Goal: Information Seeking & Learning: Learn about a topic

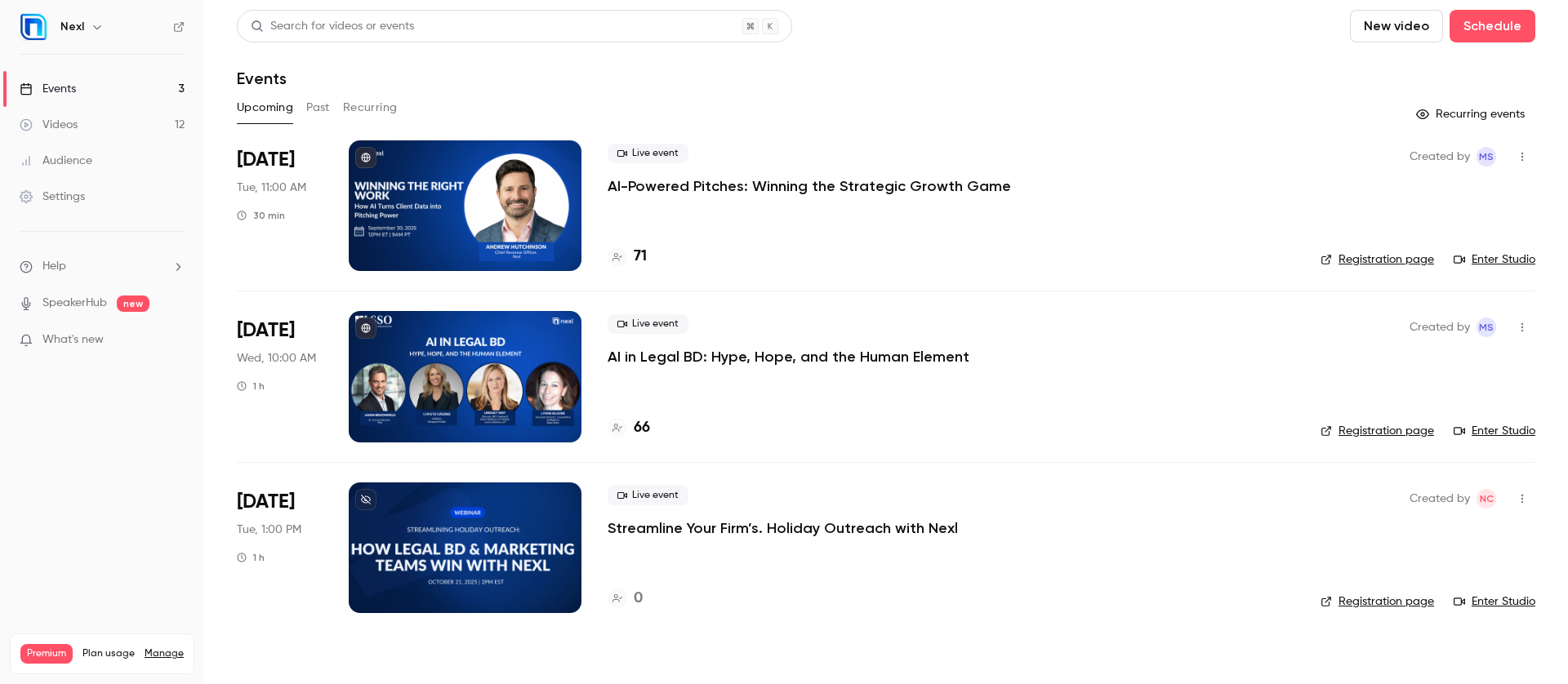
click at [675, 354] on p "AI in Legal BD: Hype, Hope, and the Human Element" at bounding box center [789, 357] width 361 height 20
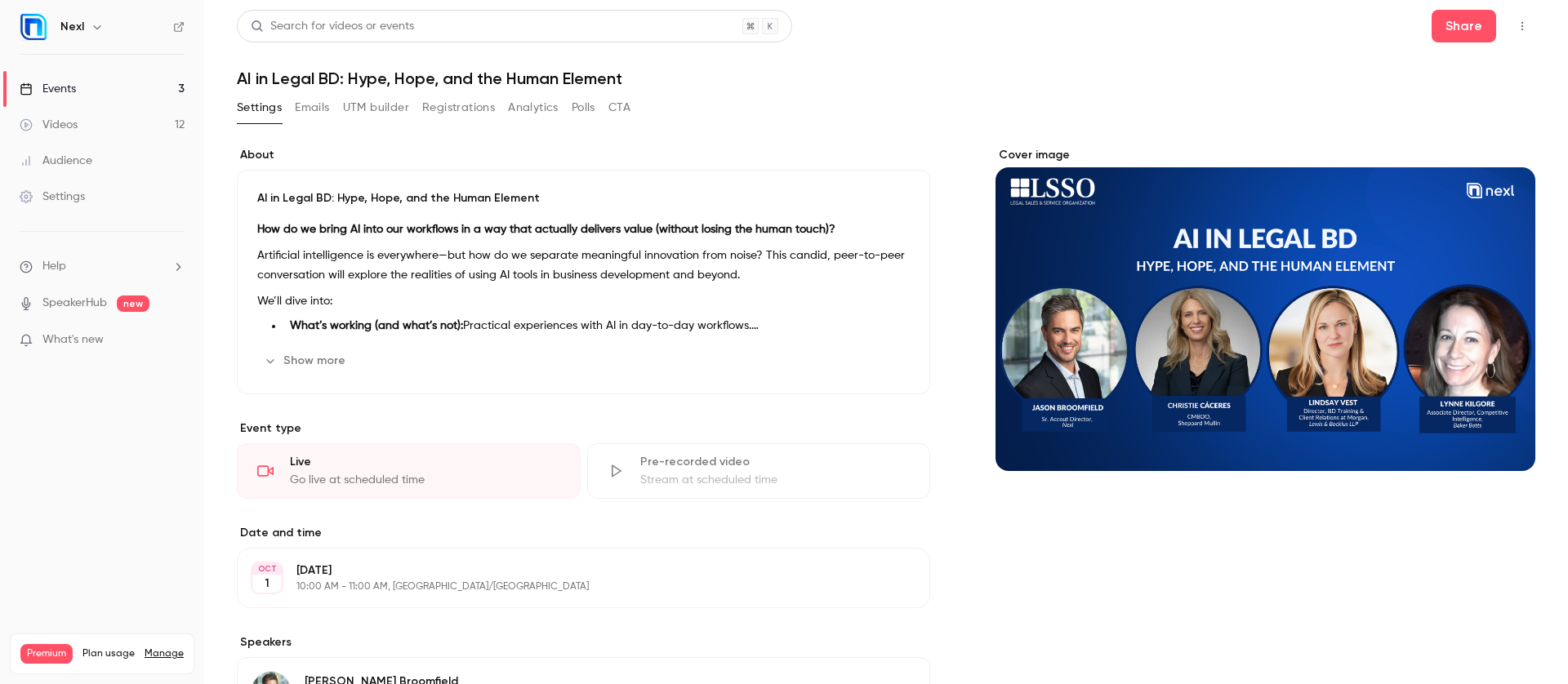
click at [485, 108] on button "Registrations" at bounding box center [458, 108] width 72 height 26
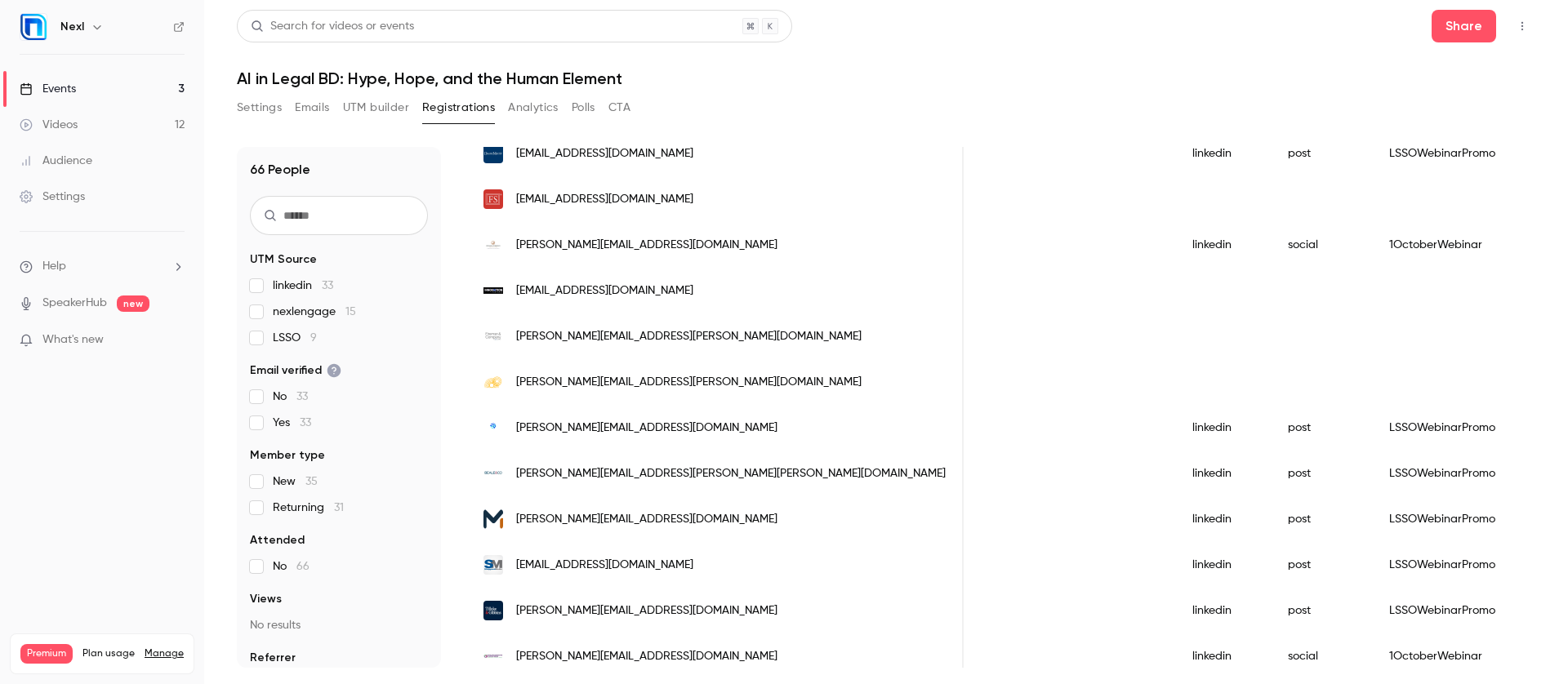
scroll to position [527, 0]
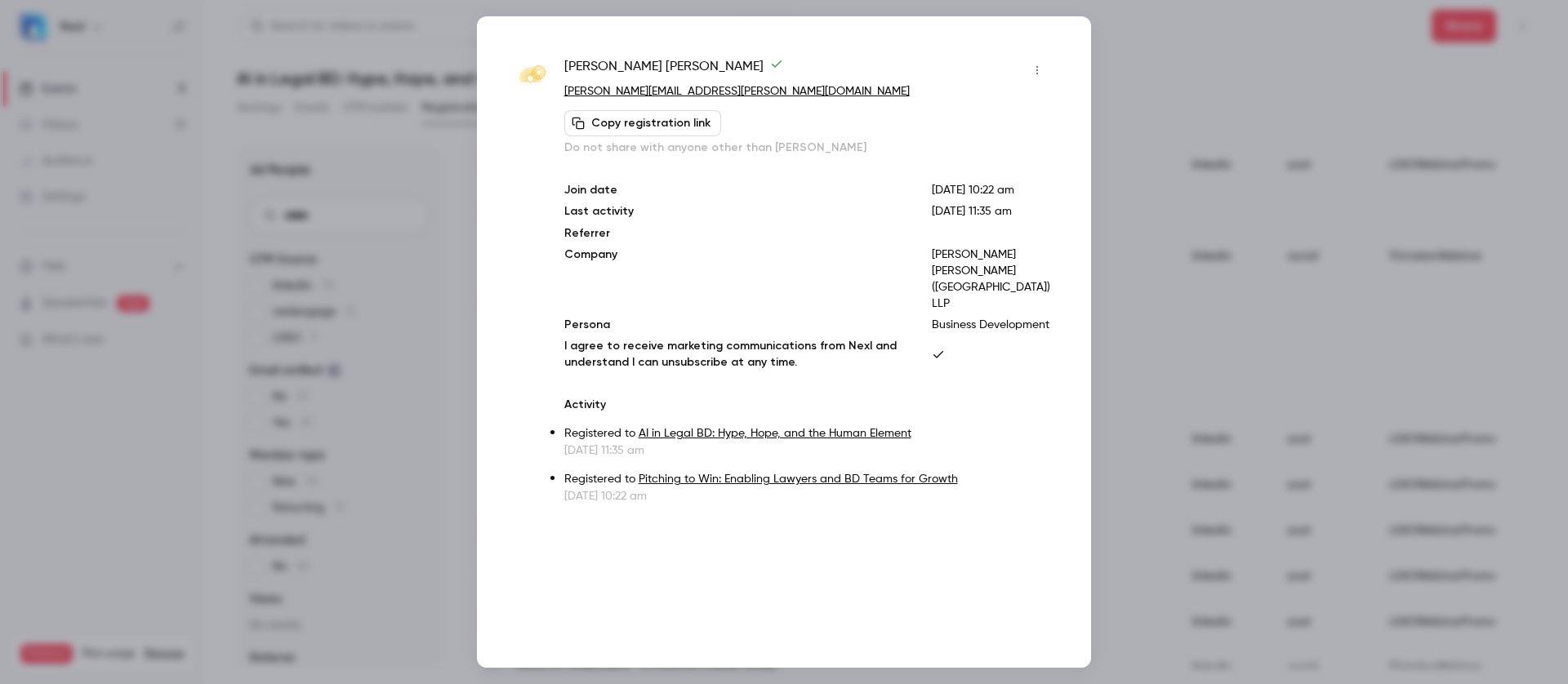
click at [1305, 287] on div at bounding box center [784, 342] width 1568 height 684
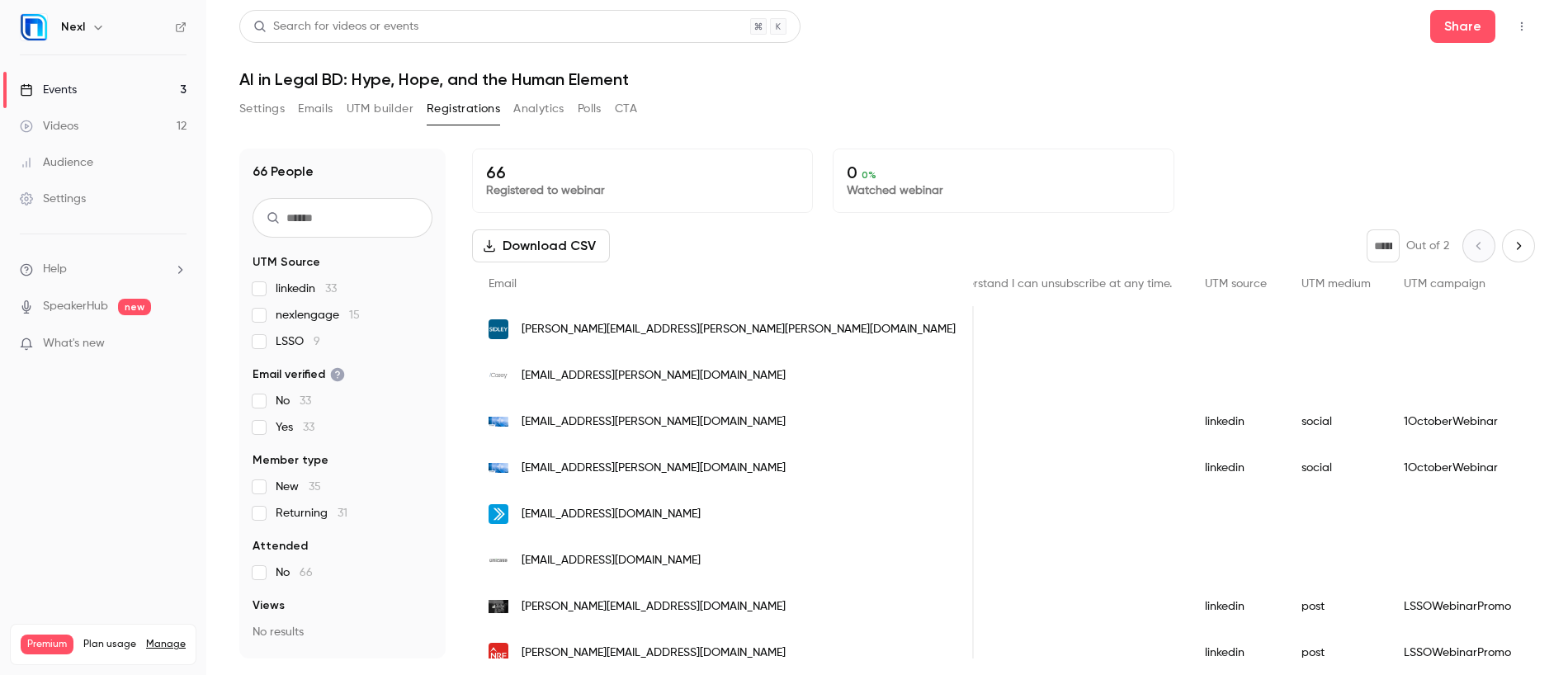
scroll to position [0, 1481]
click at [610, 328] on span "steven.medley@sidley.com" at bounding box center [738, 330] width 434 height 17
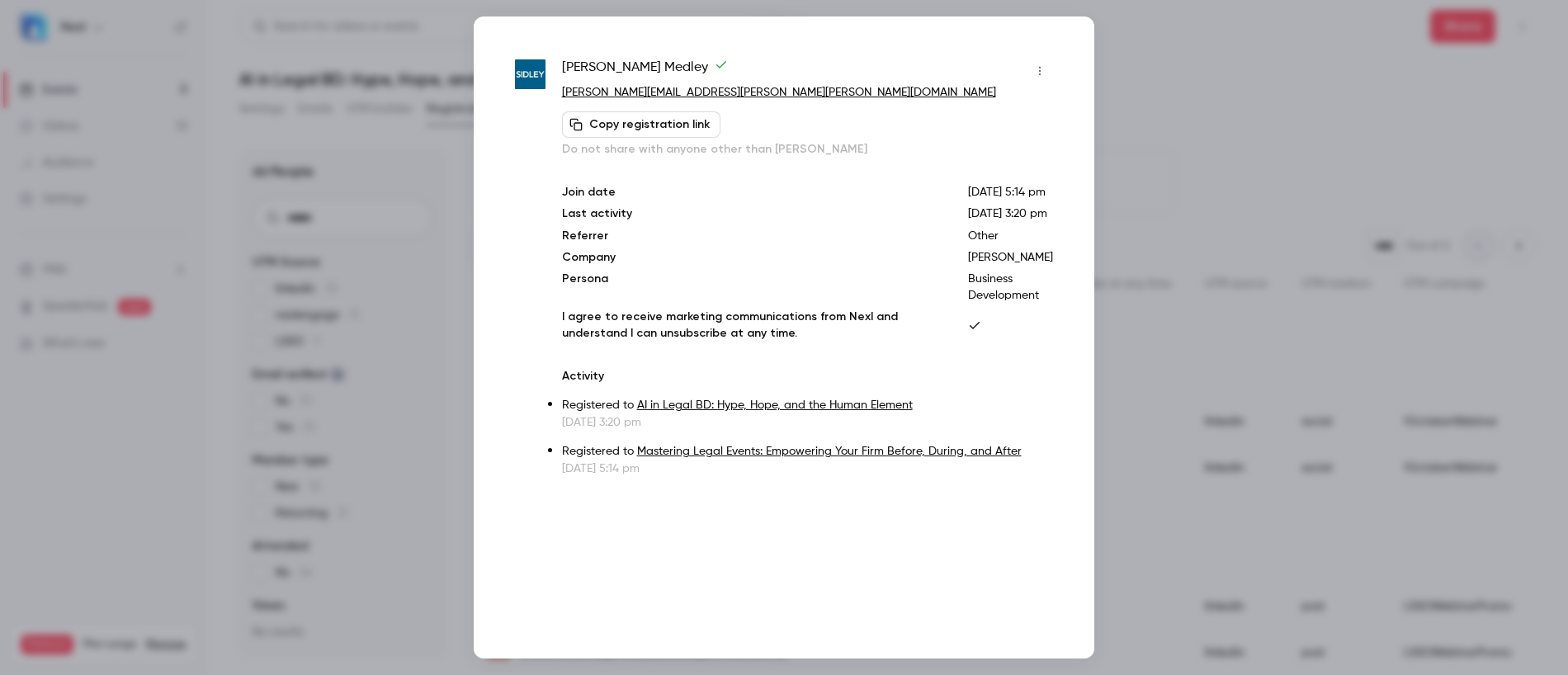
click at [1116, 90] on div at bounding box center [784, 338] width 1568 height 675
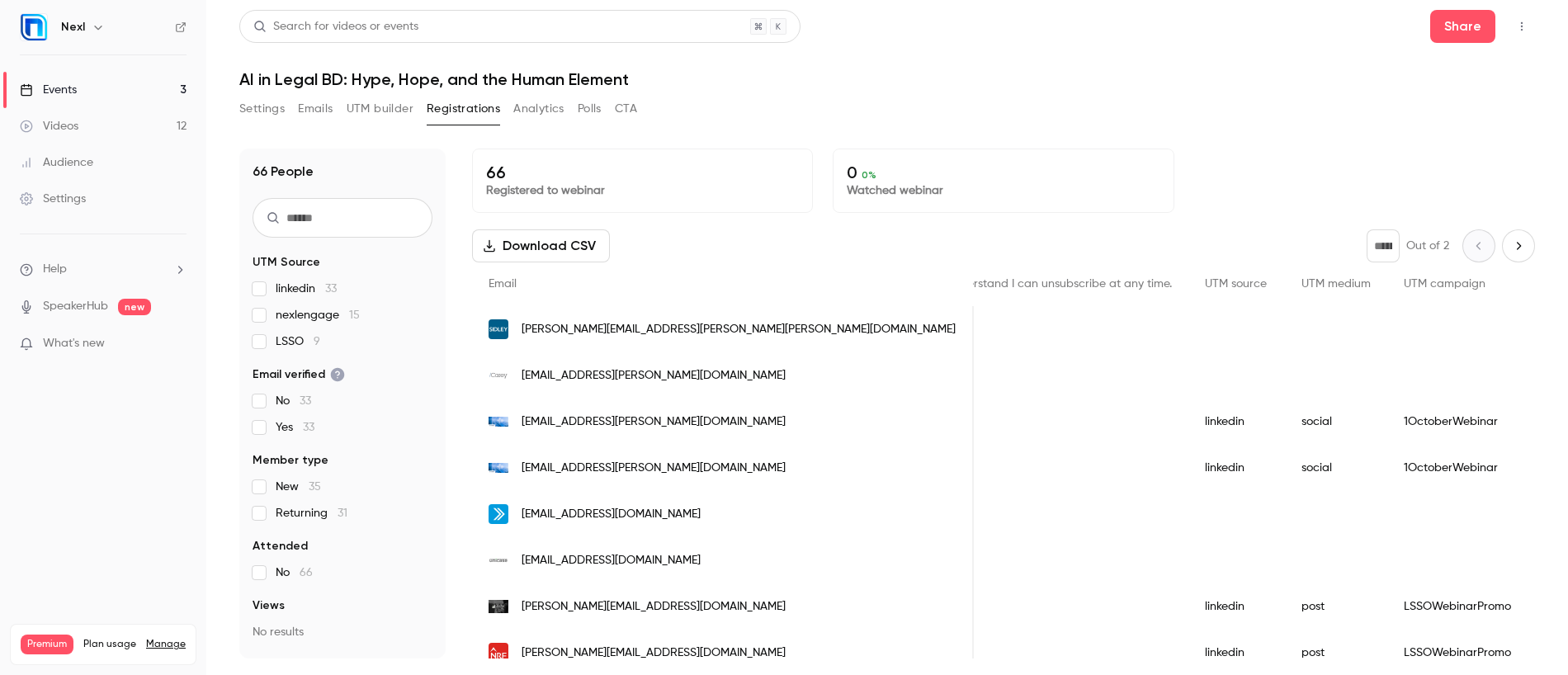
click at [601, 370] on span "tnoguera@carey.cl" at bounding box center [653, 376] width 264 height 17
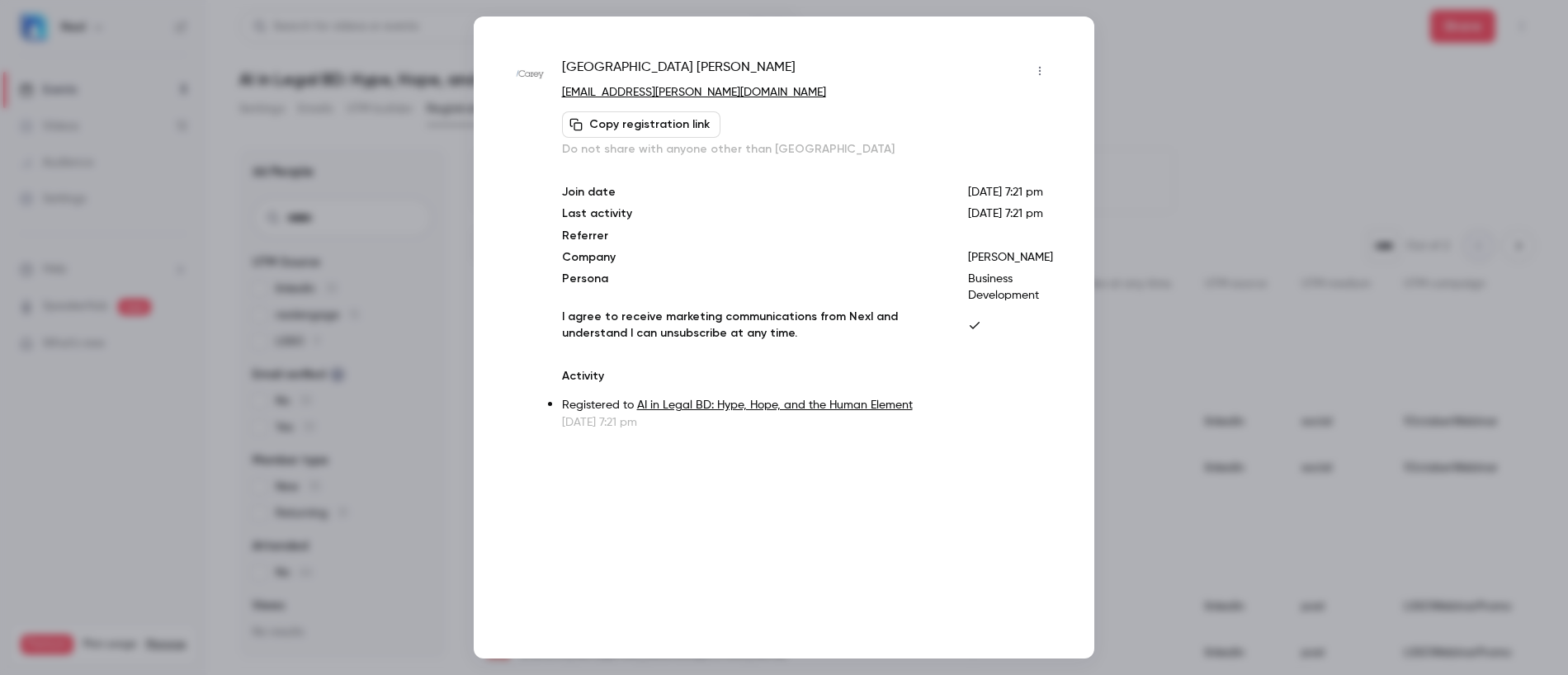
click at [1194, 142] on div at bounding box center [784, 338] width 1568 height 675
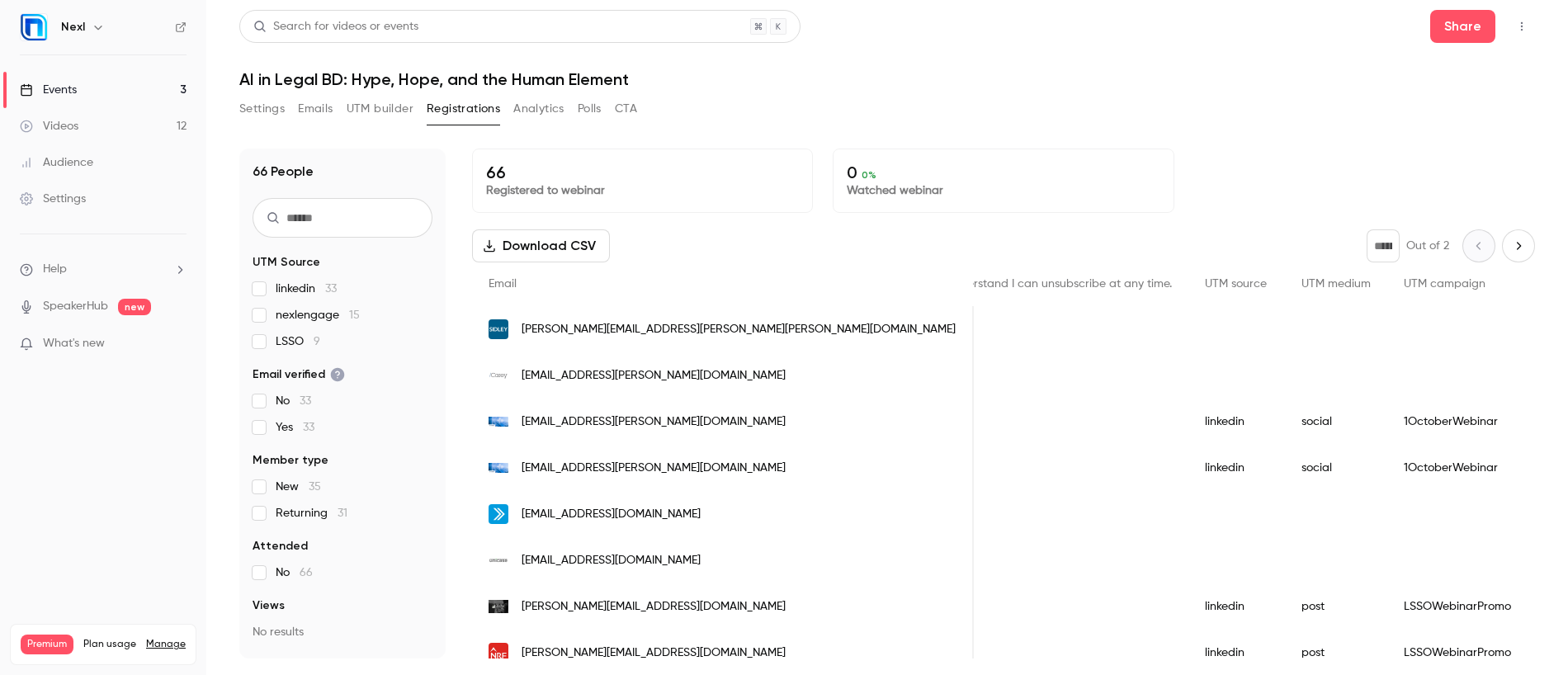
click at [574, 500] on div "ngonzalez@proskauer.com" at bounding box center [723, 513] width 502 height 47
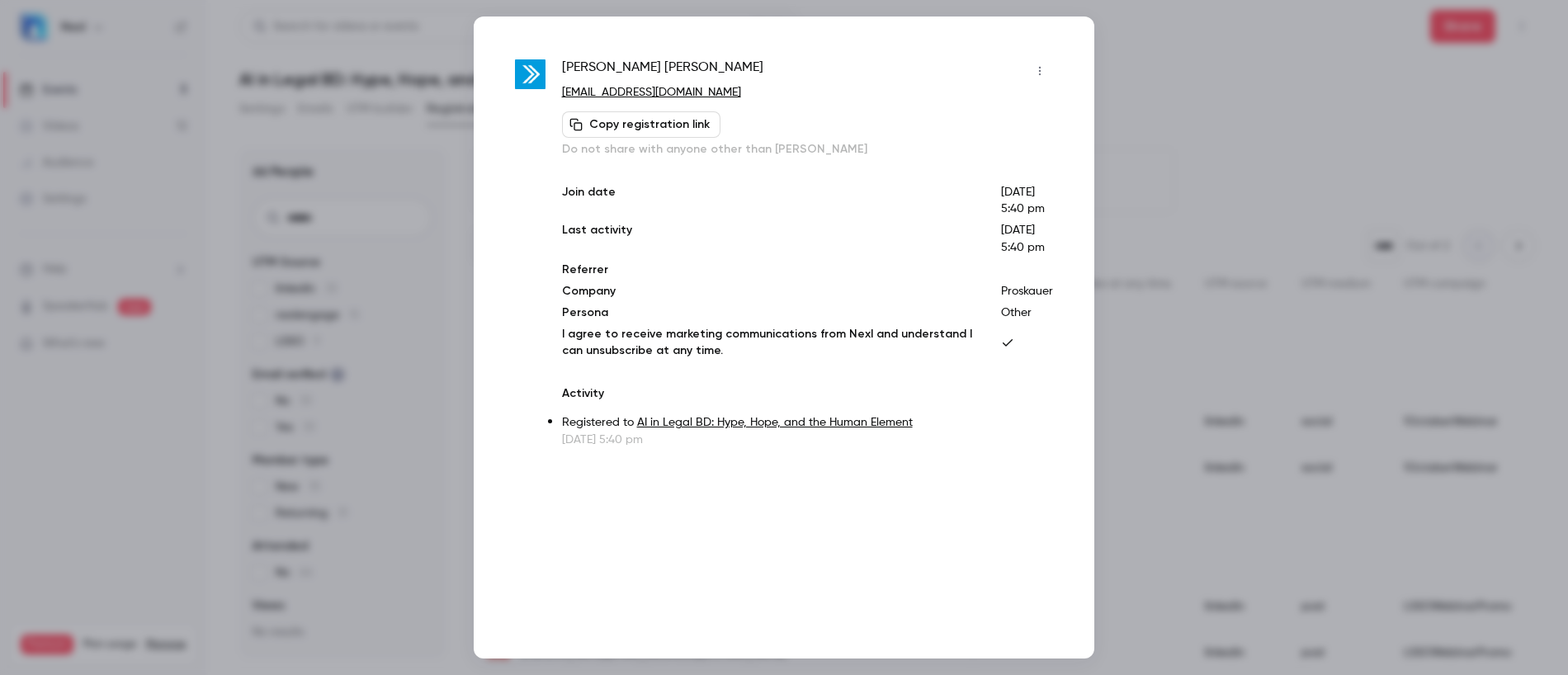
click at [1183, 83] on div at bounding box center [784, 338] width 1568 height 675
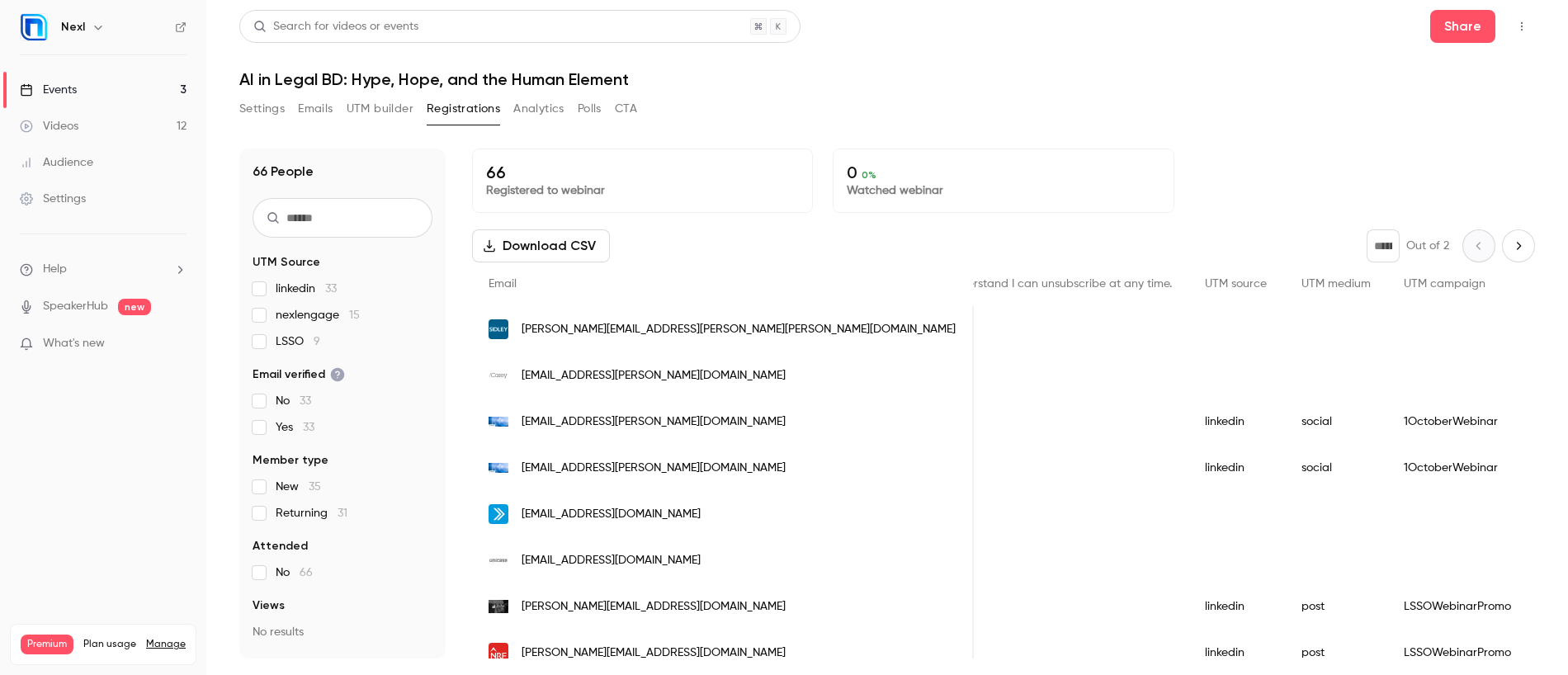
click at [636, 558] on span "nurai.a@unicaselaw.com" at bounding box center [610, 560] width 179 height 17
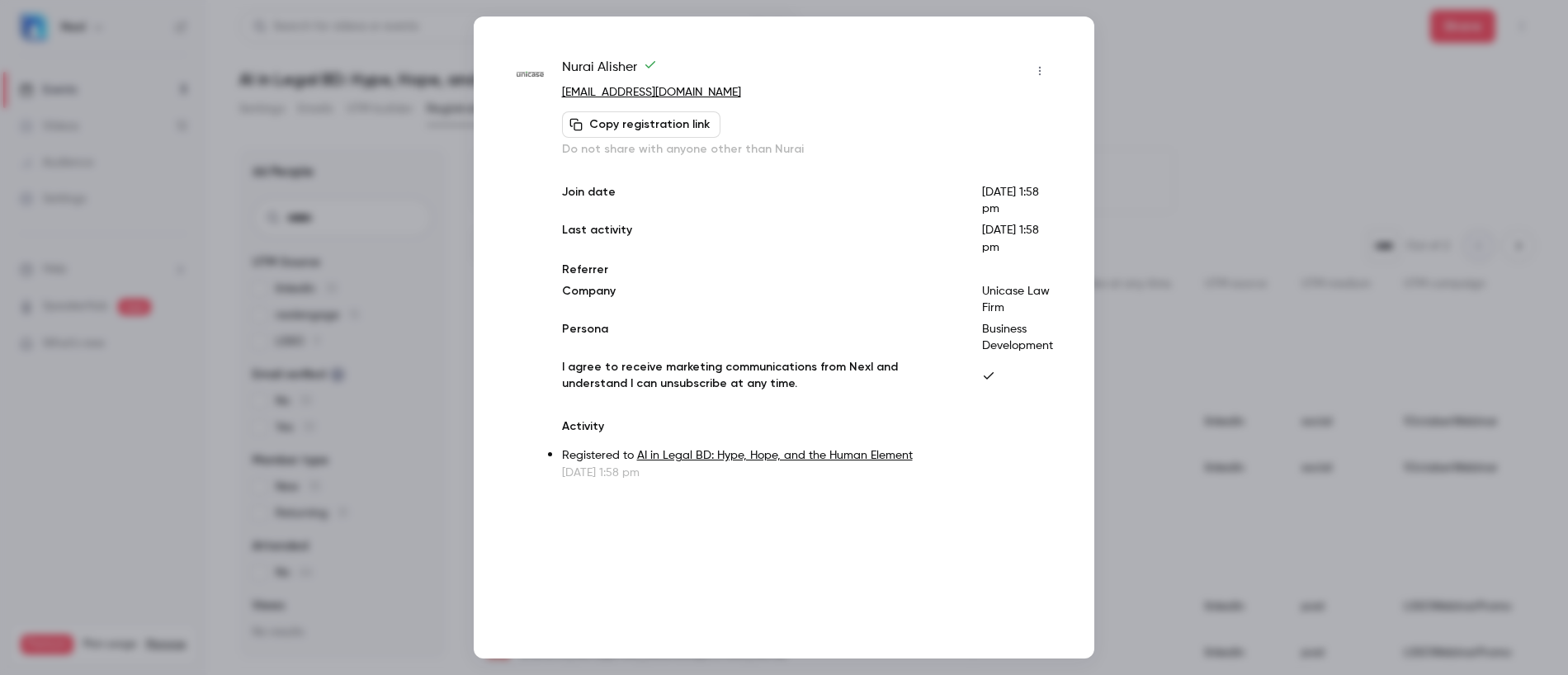
click at [1148, 66] on div at bounding box center [784, 338] width 1568 height 675
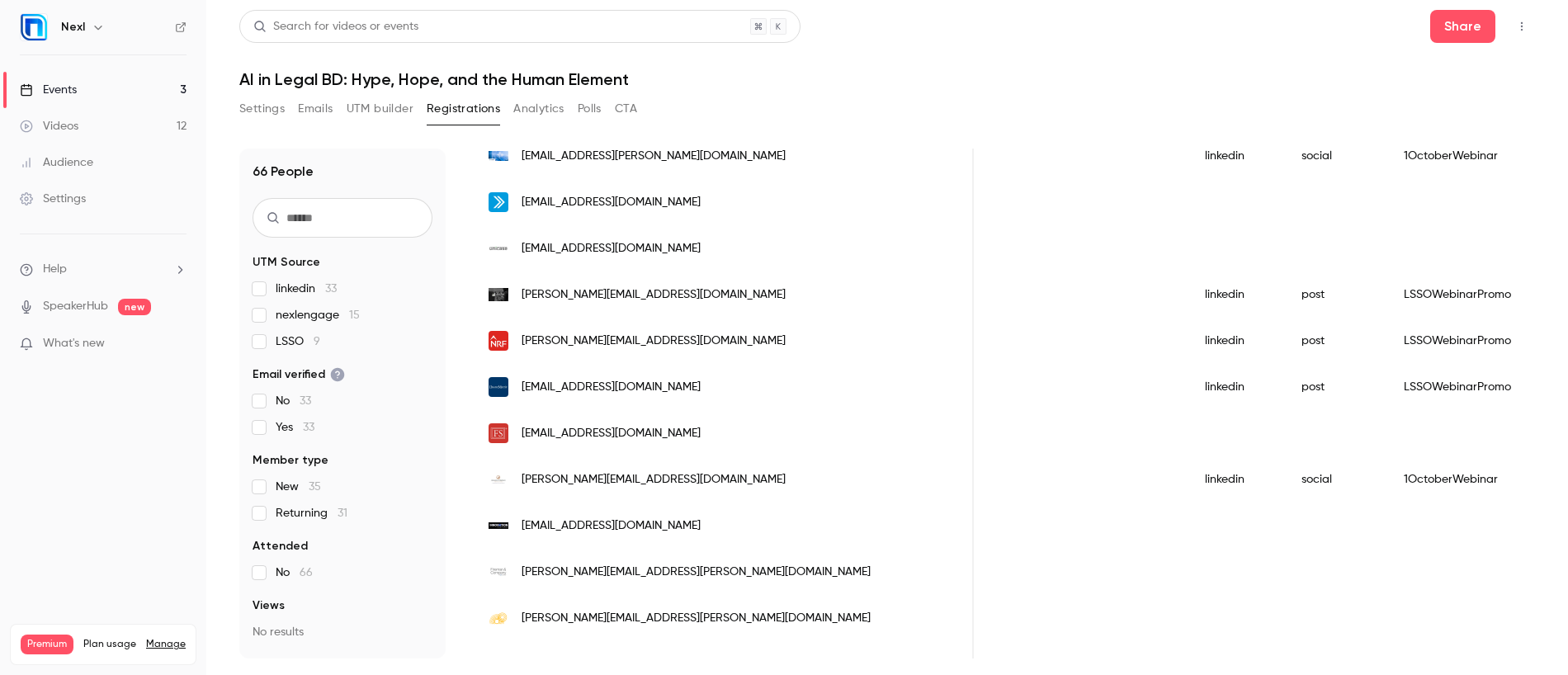
scroll to position [314, 0]
click at [590, 427] on span "spierson@fraserstryker.com" at bounding box center [610, 432] width 179 height 17
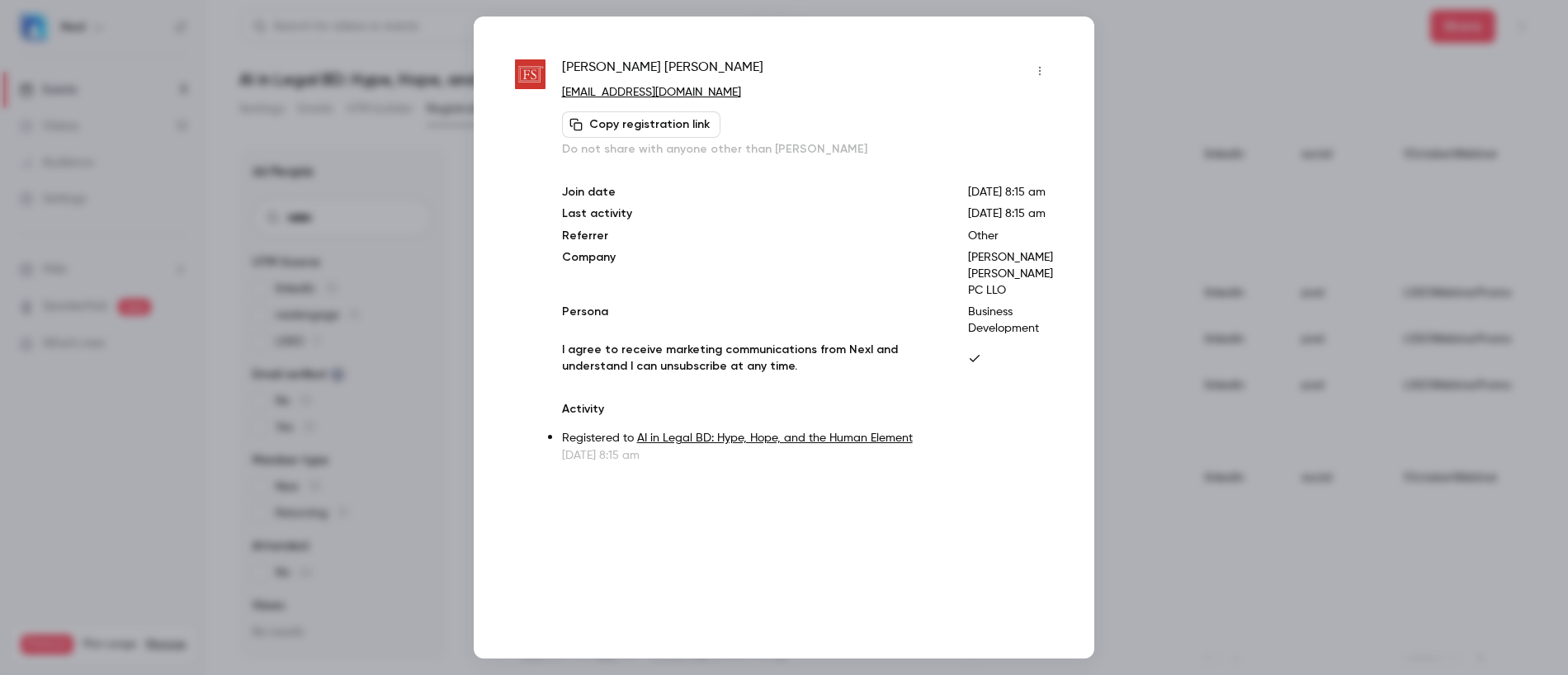
click at [1163, 160] on div at bounding box center [784, 338] width 1568 height 675
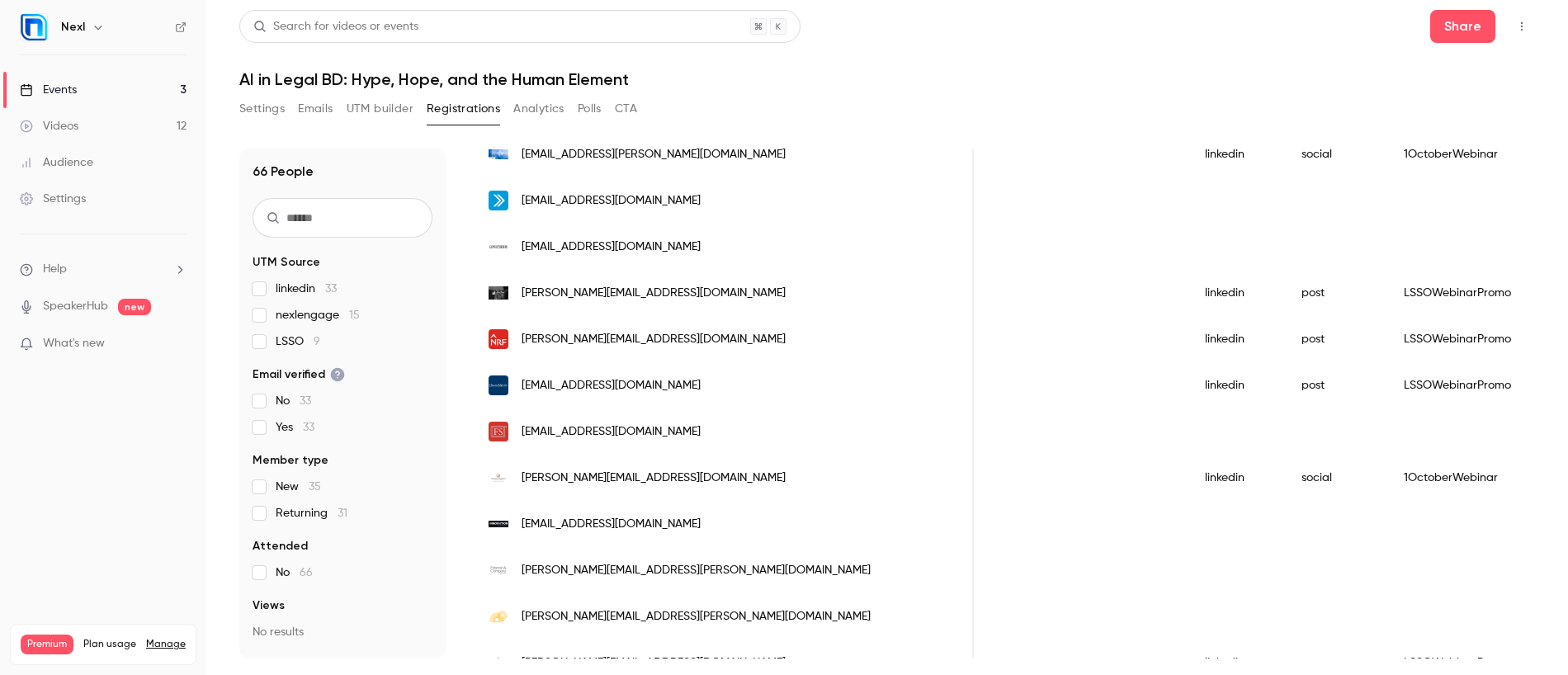
click at [619, 520] on span "guy@innovaitionpartners.com" at bounding box center [610, 524] width 179 height 17
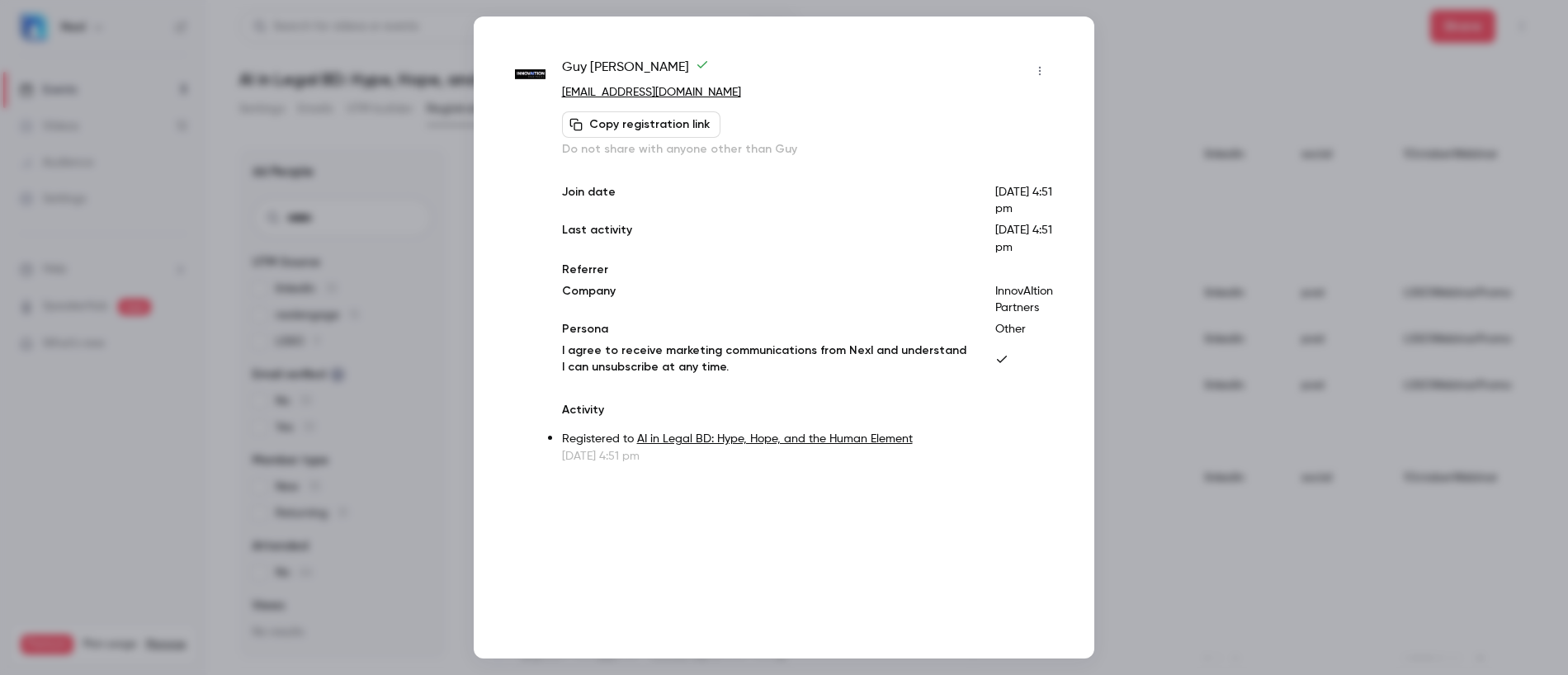
click at [1252, 432] on div at bounding box center [784, 338] width 1568 height 675
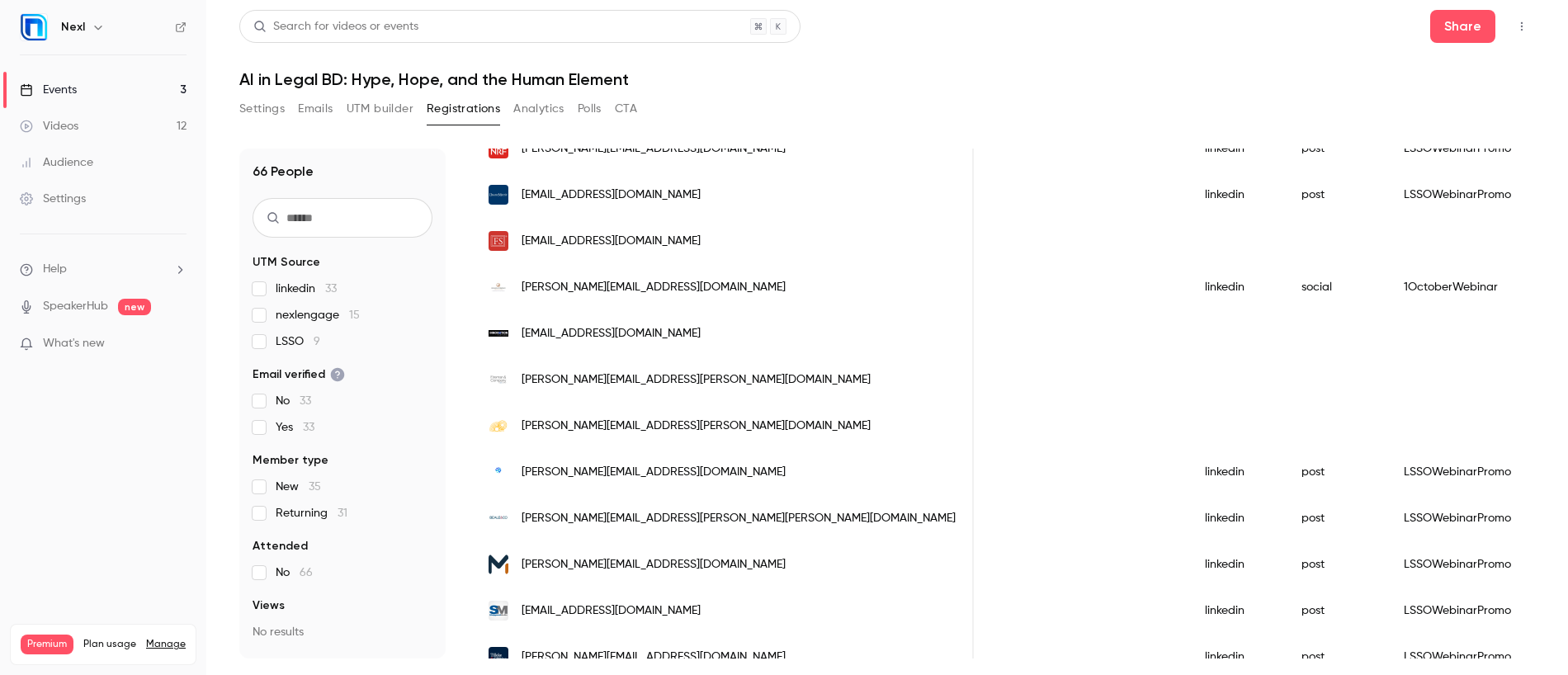
scroll to position [515, 0]
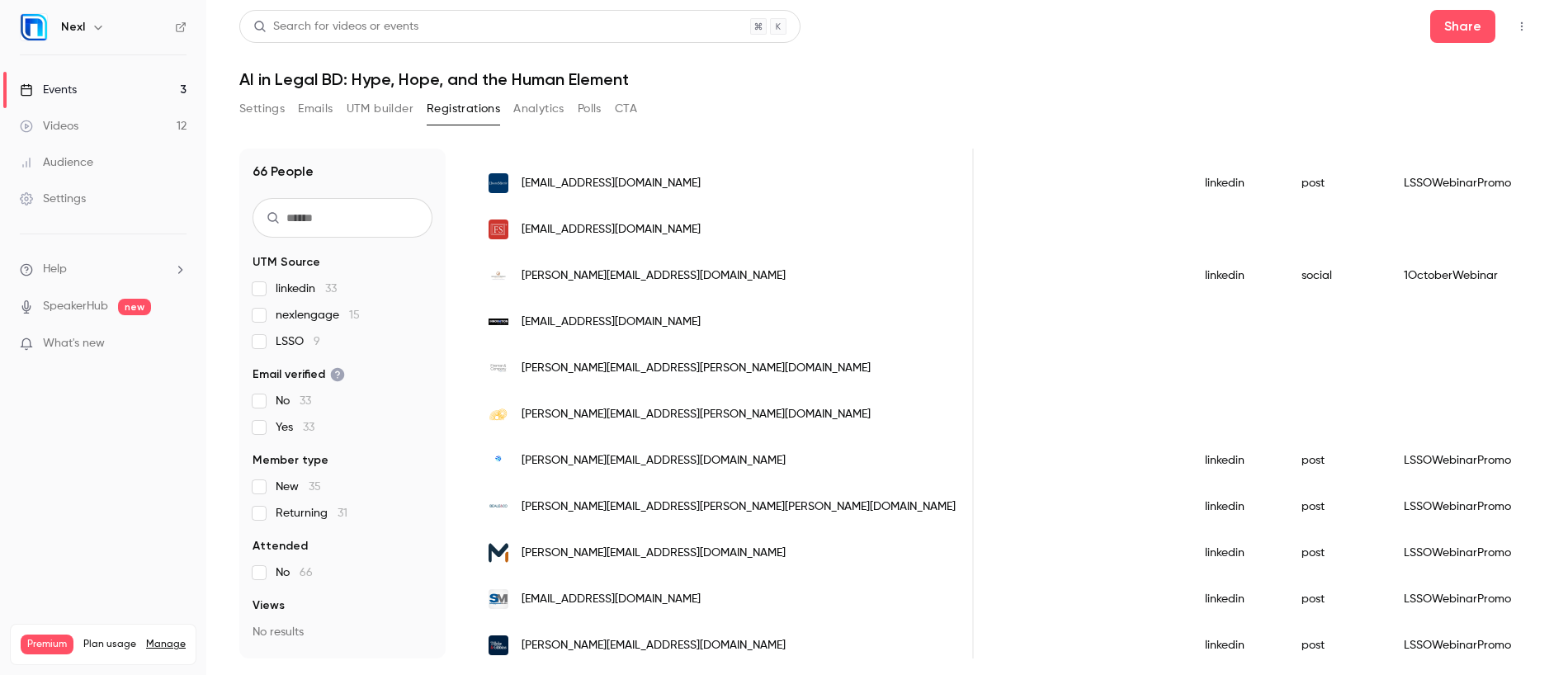
click at [613, 376] on span "rachel.cohee@fireman.company" at bounding box center [695, 368] width 349 height 17
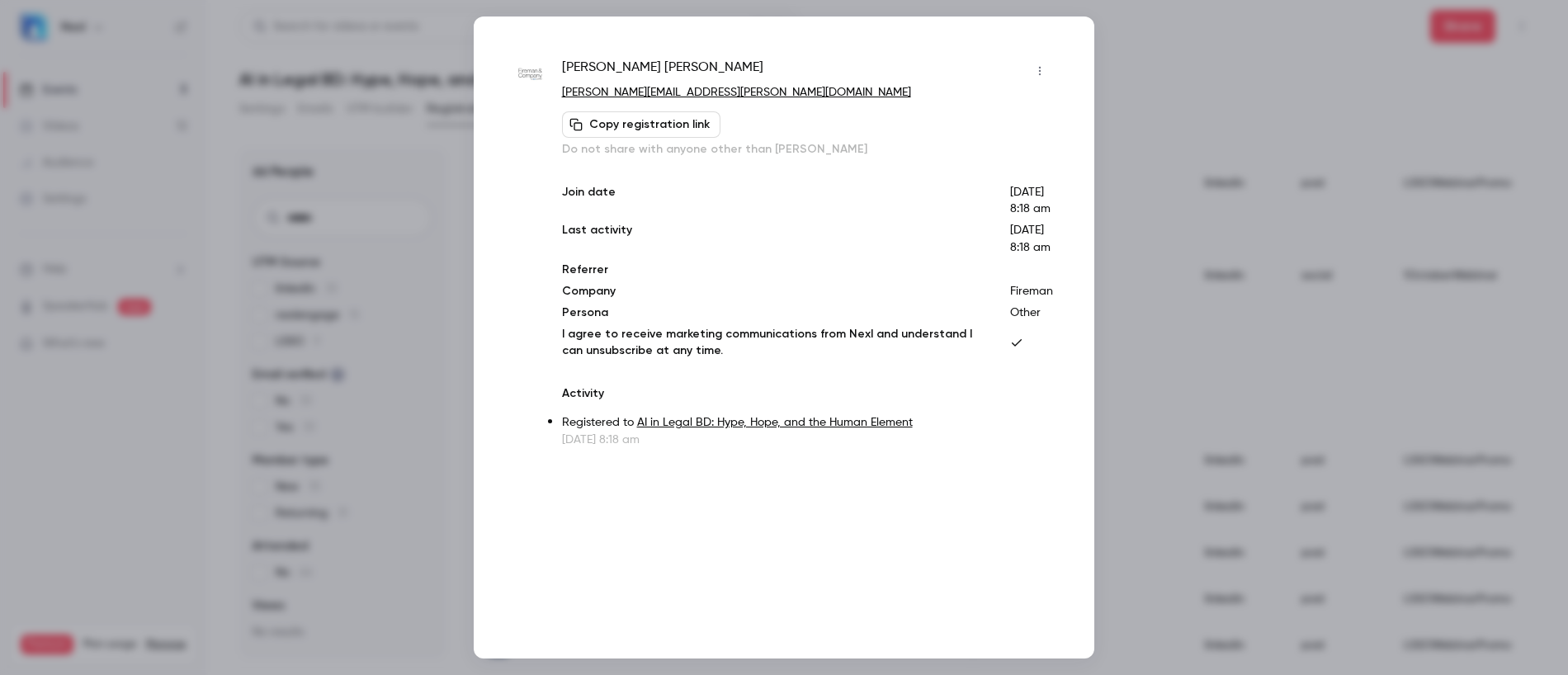
click at [1142, 361] on div at bounding box center [784, 338] width 1568 height 675
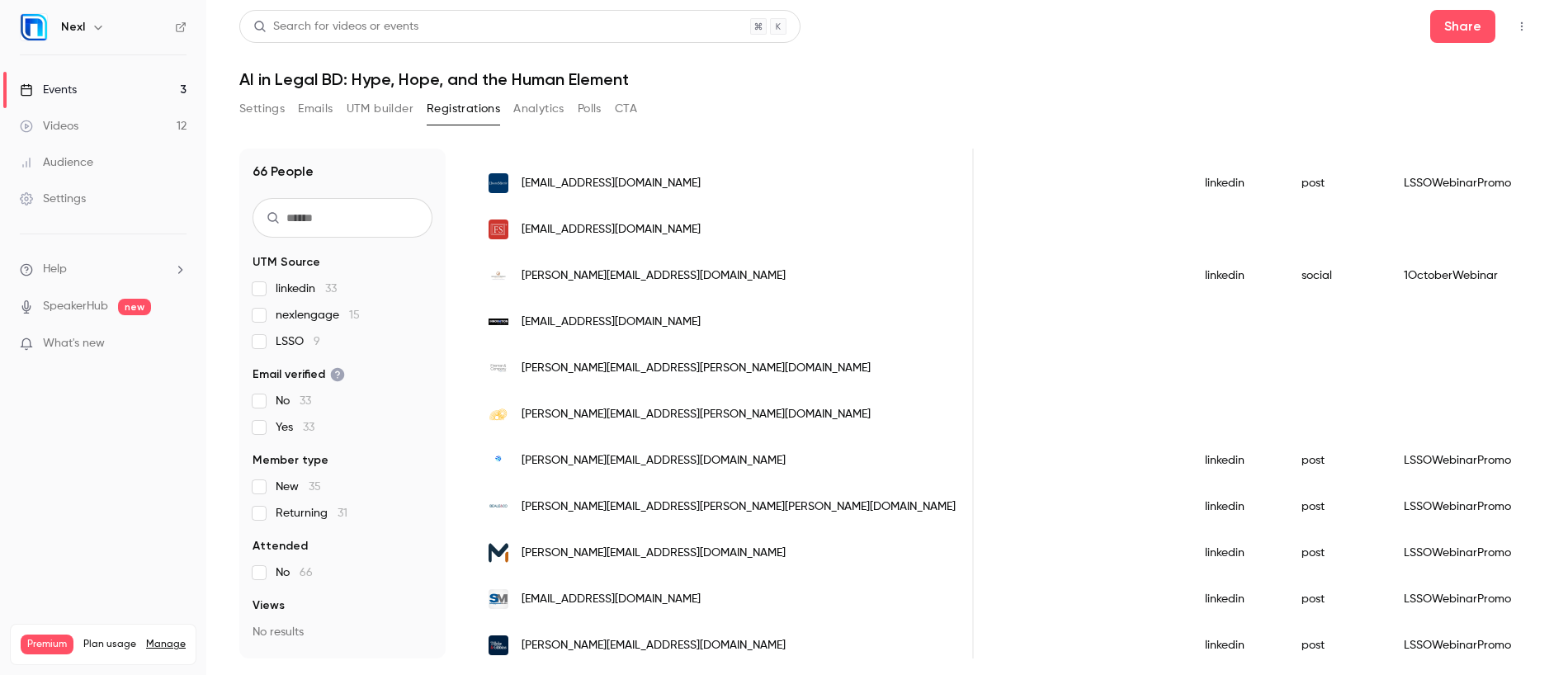
click at [570, 411] on span "emily.gallagher@wbd-us.com" at bounding box center [695, 415] width 349 height 17
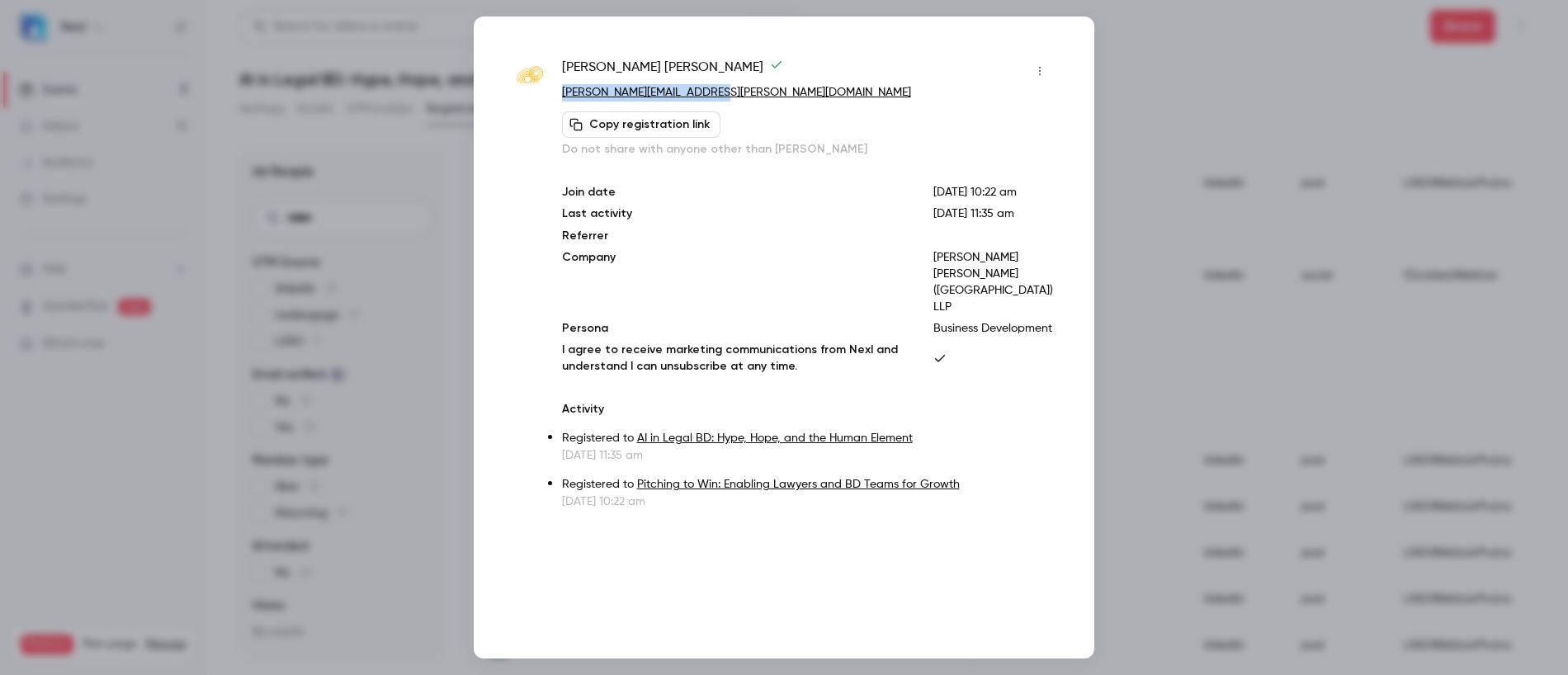
copy link "emily.gallagher@wbd-us.com"
click at [1152, 352] on div at bounding box center [784, 338] width 1568 height 675
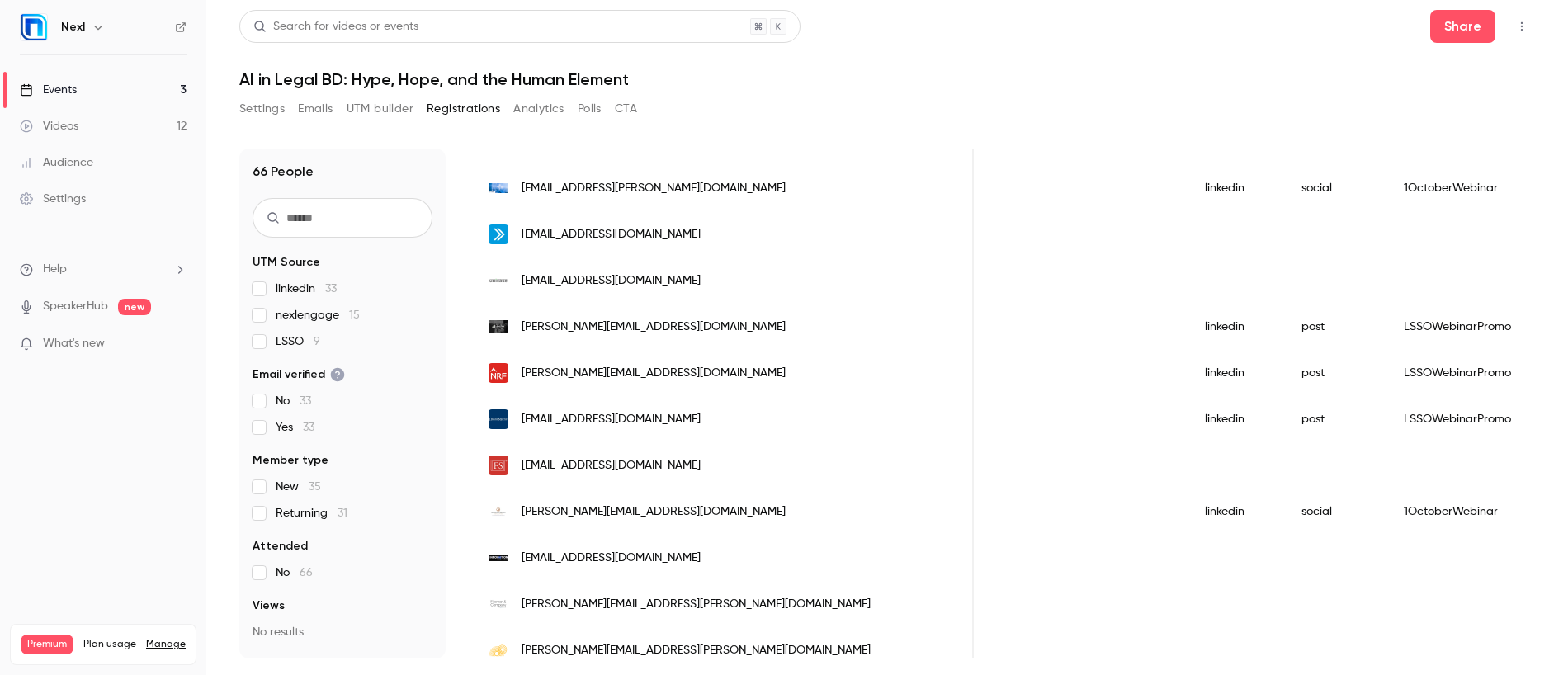
scroll to position [0, 0]
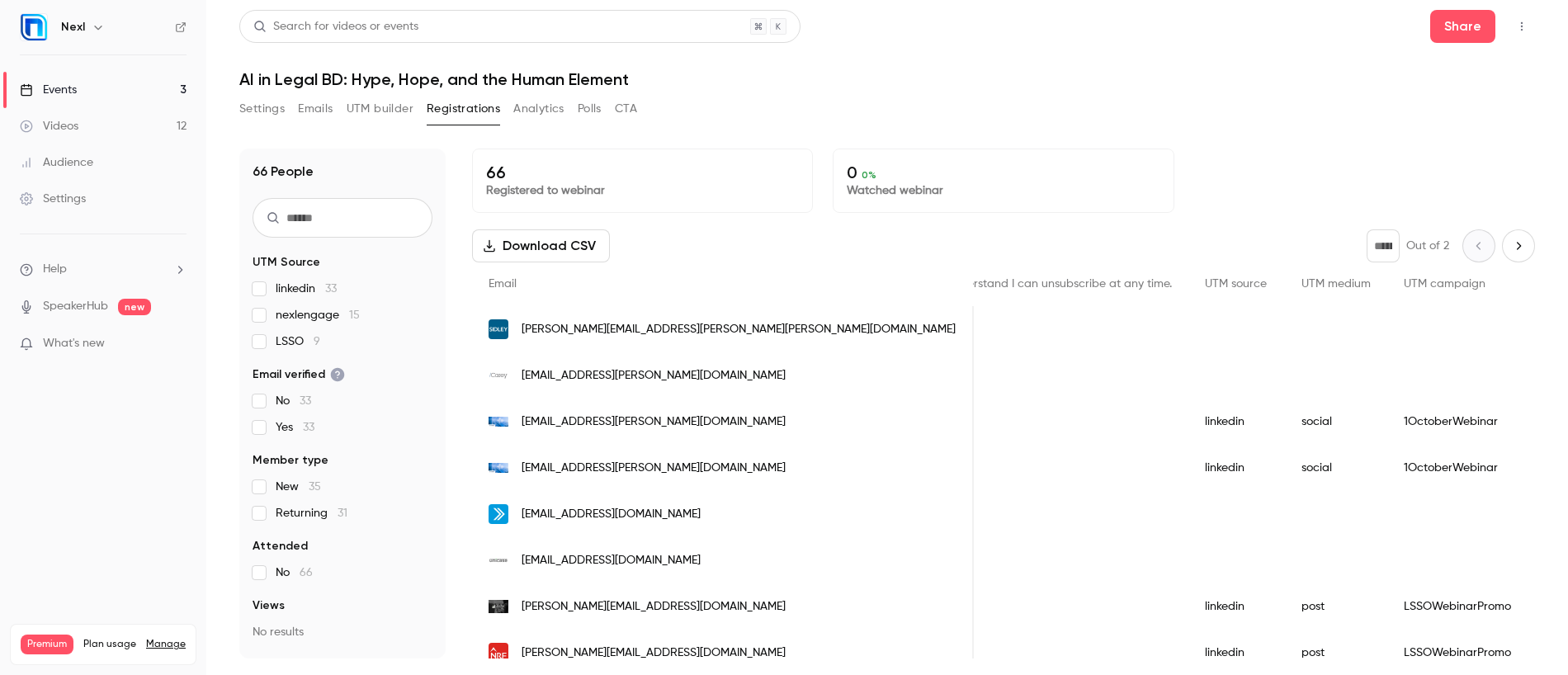
click at [1515, 246] on button "Next page" at bounding box center [1518, 245] width 33 height 33
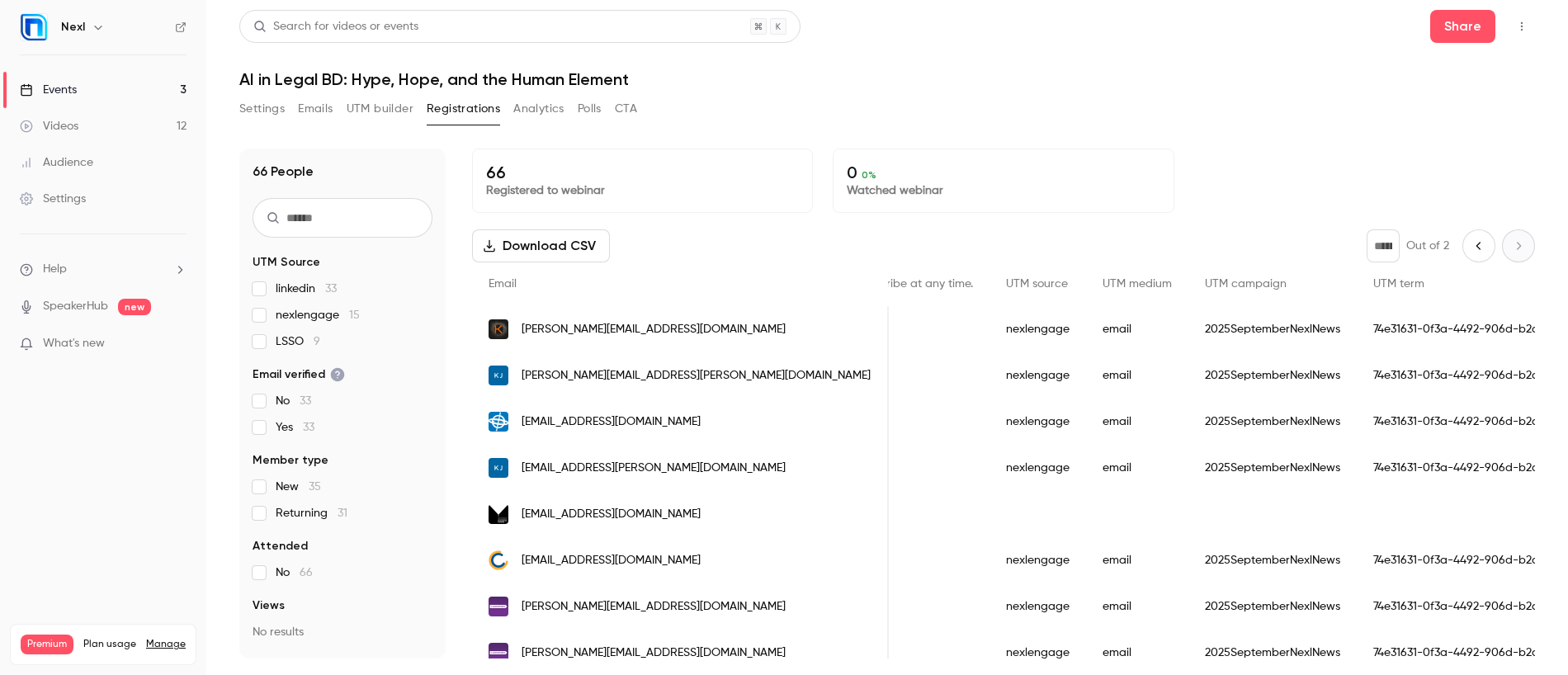
click at [701, 512] on span "gaz.koosar@uominnovationfactory.com" at bounding box center [610, 514] width 179 height 17
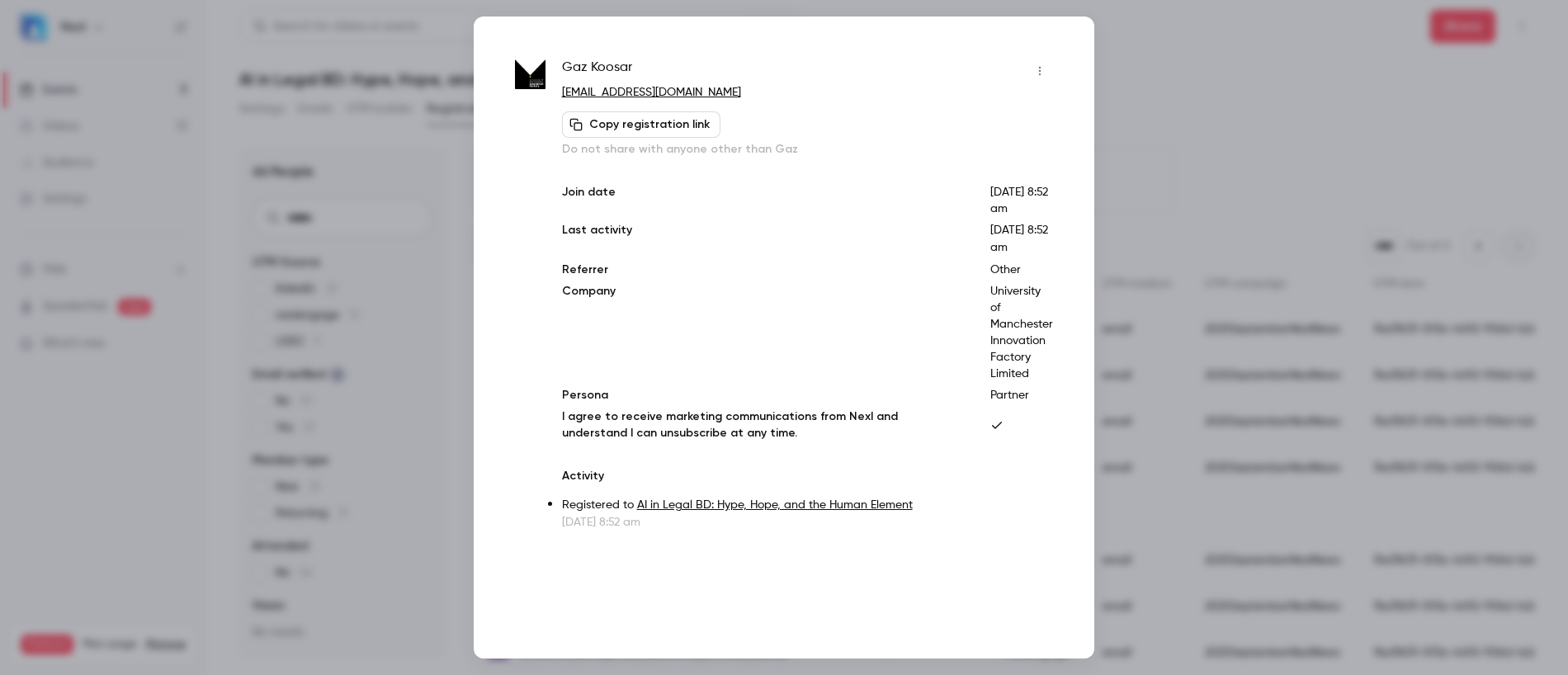
click at [1196, 159] on div at bounding box center [784, 338] width 1568 height 675
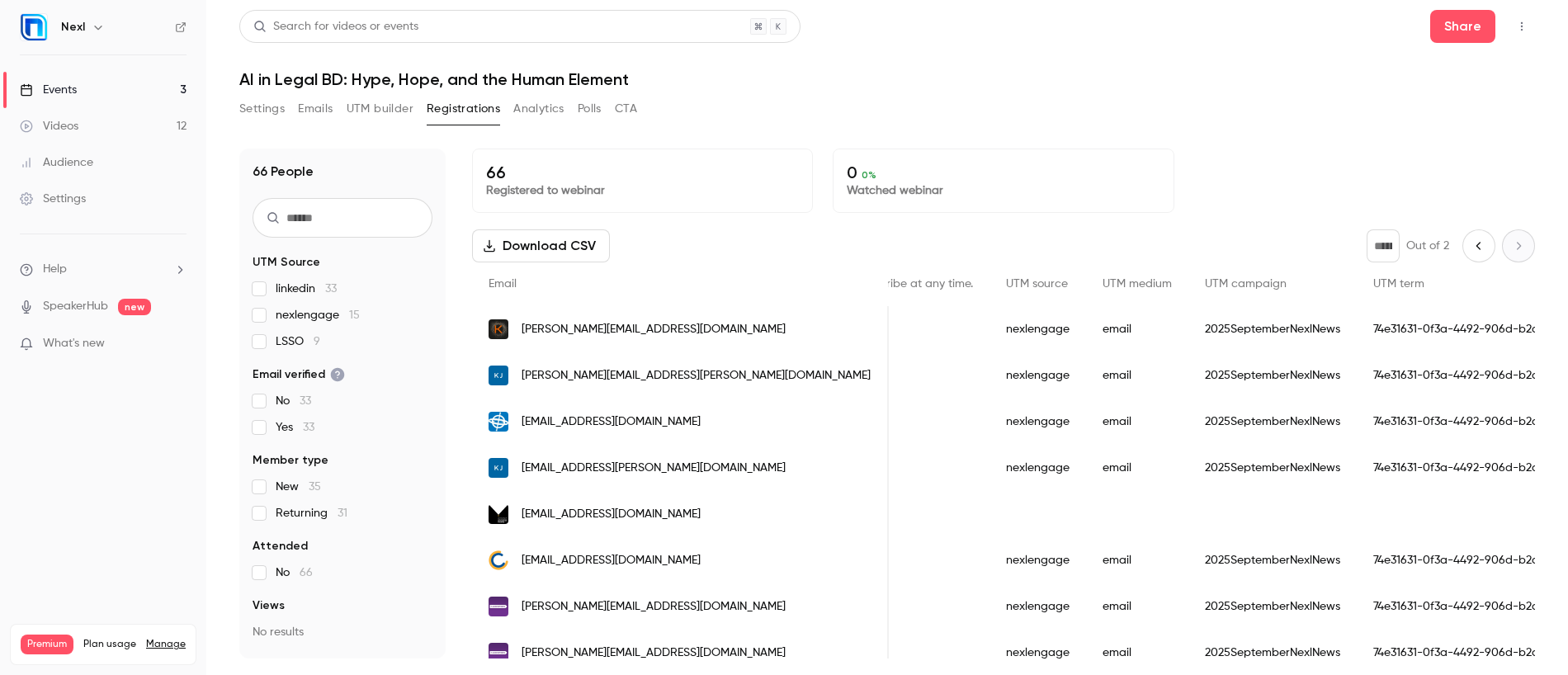
click at [1469, 247] on icon "Previous page" at bounding box center [1478, 246] width 18 height 13
type input "*"
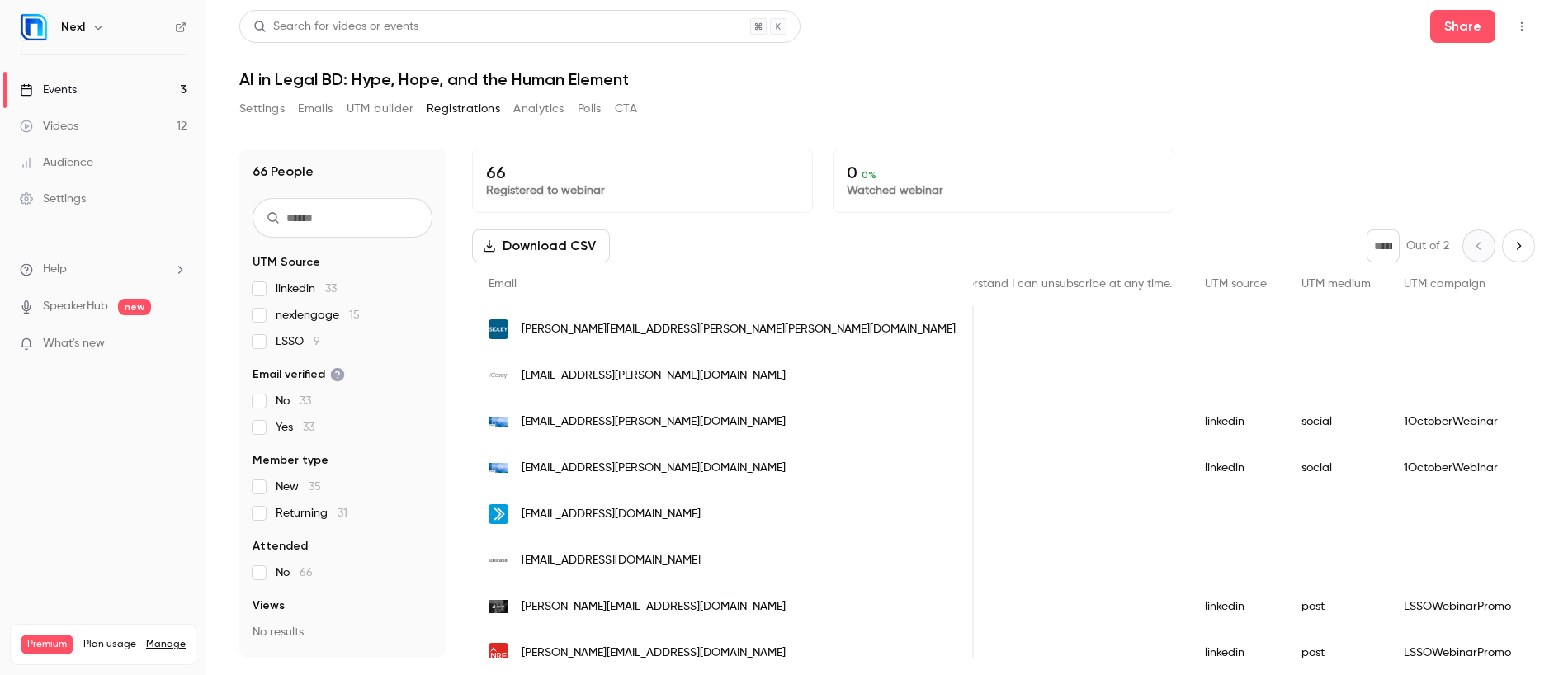
click at [78, 88] on link "Events 3" at bounding box center [103, 89] width 206 height 36
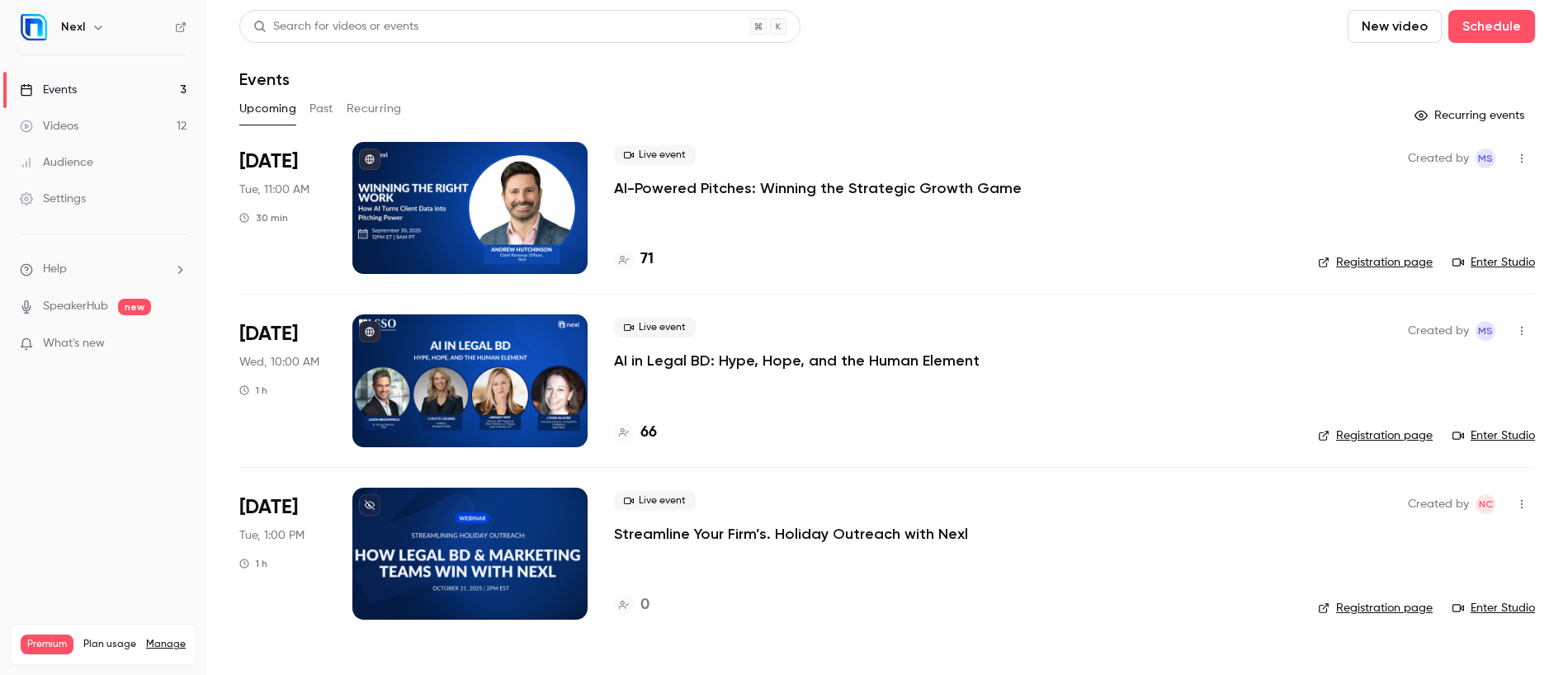
click at [702, 187] on p "AI-Powered Pitches: Winning the Strategic Growth Game" at bounding box center [818, 187] width 408 height 20
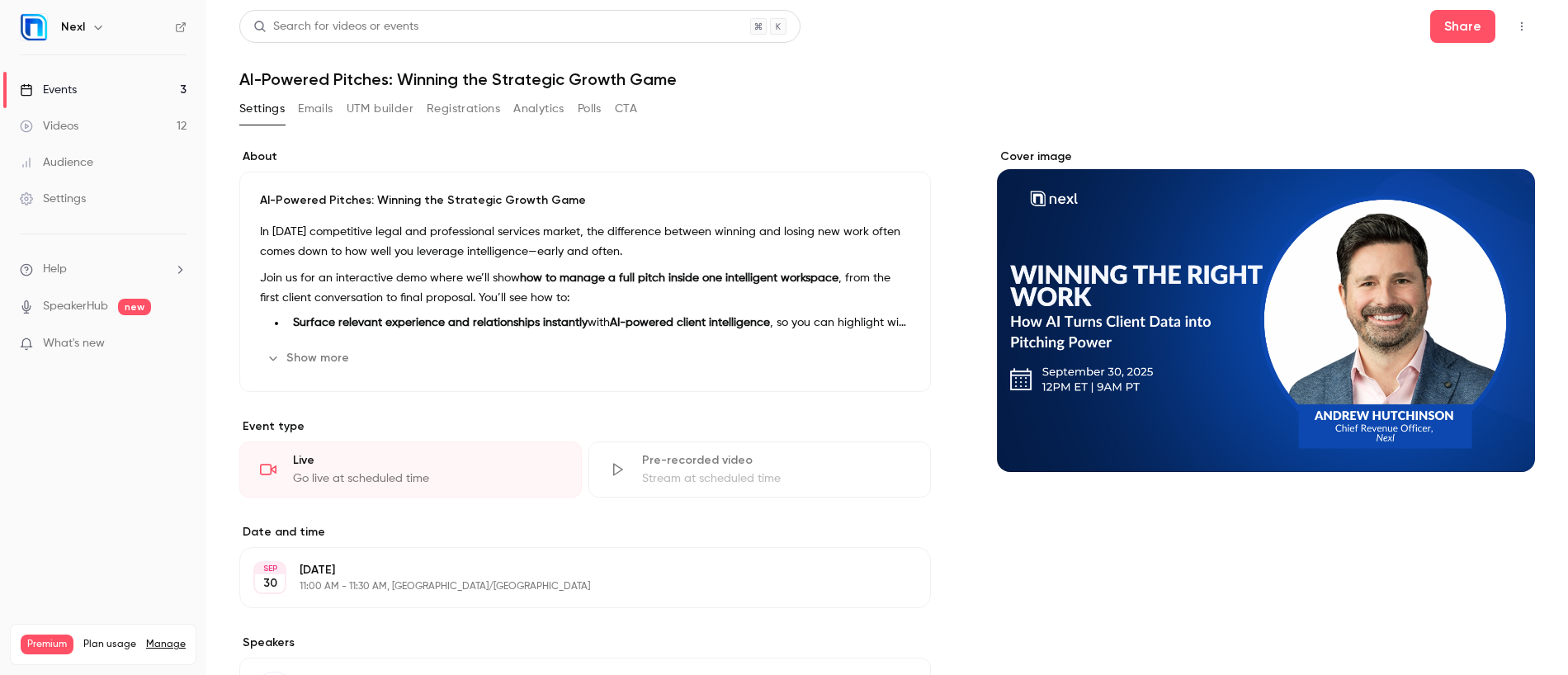
click at [442, 104] on button "Registrations" at bounding box center [463, 109] width 73 height 27
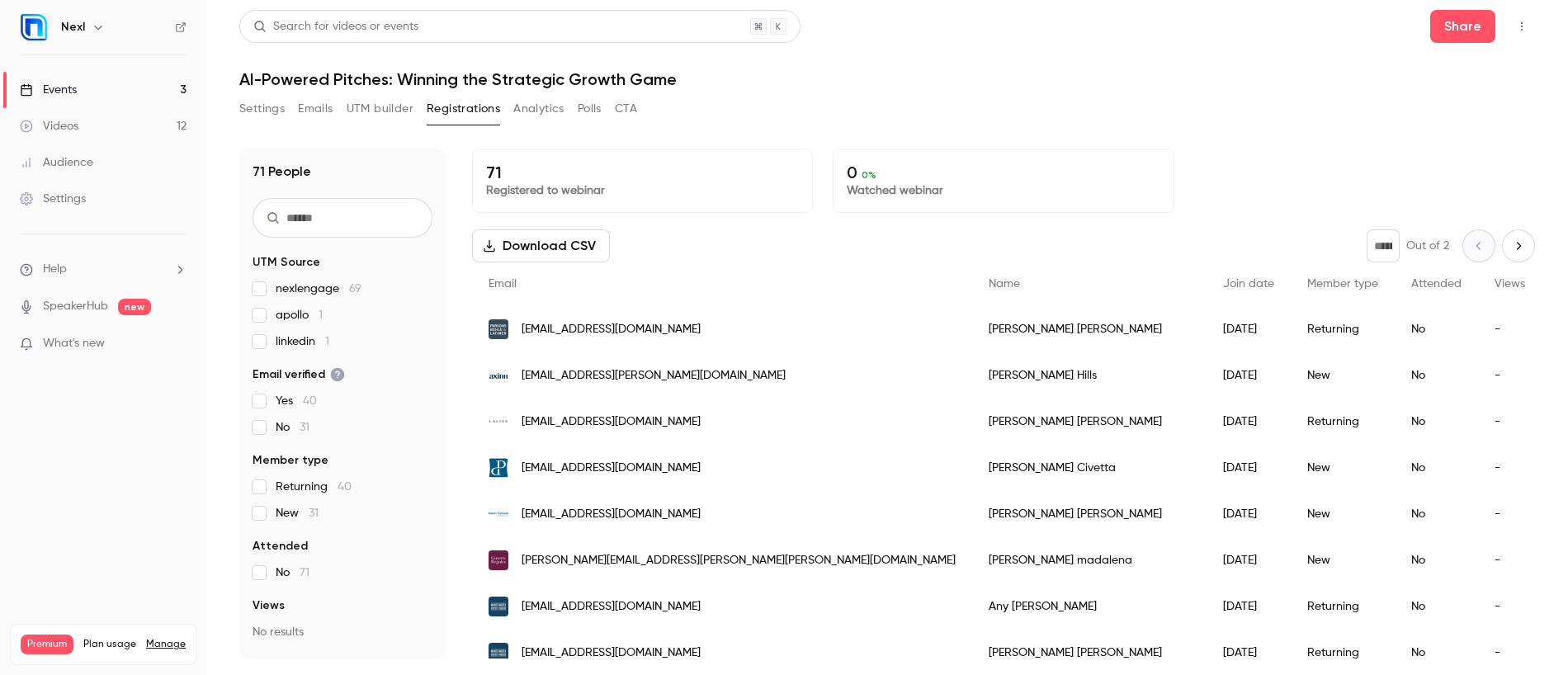
click at [268, 109] on button "Settings" at bounding box center [262, 109] width 46 height 27
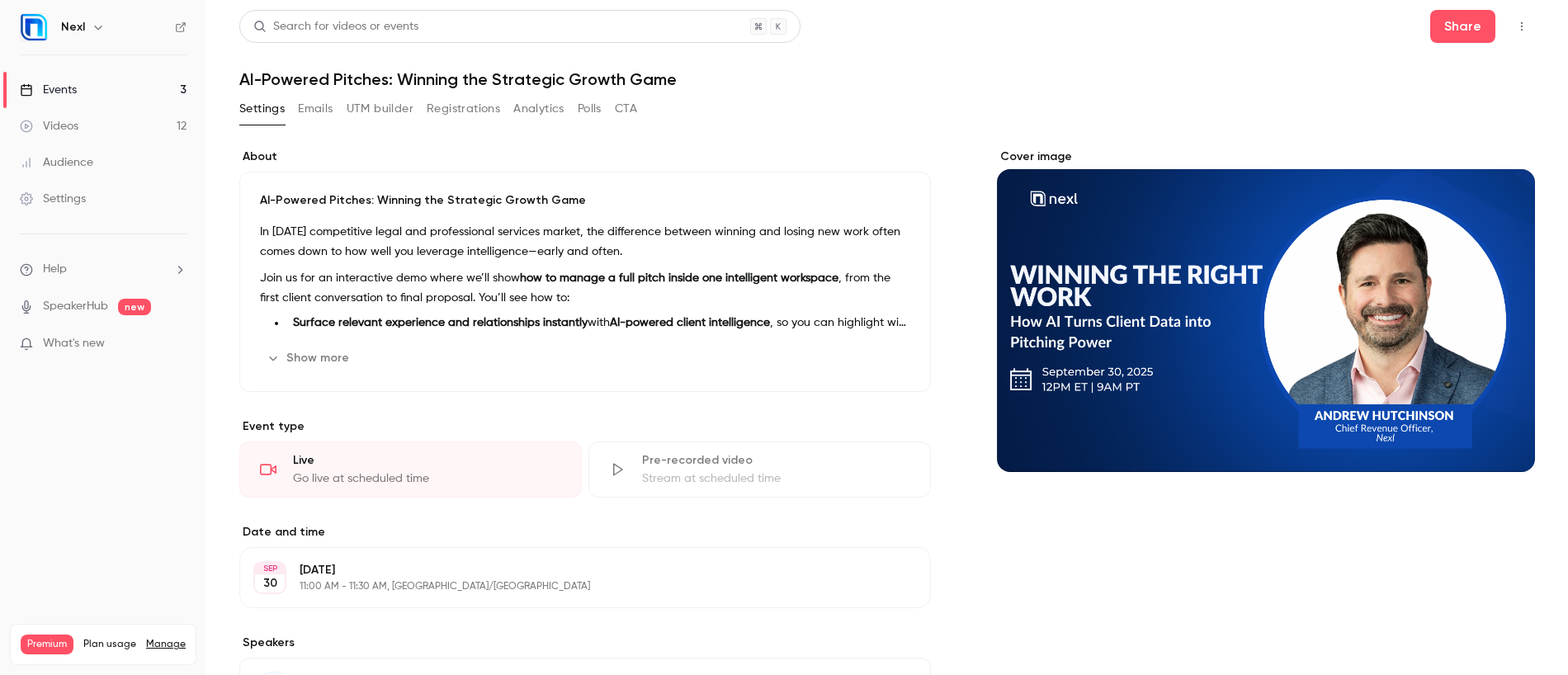
click at [317, 361] on button "Show more" at bounding box center [309, 358] width 99 height 27
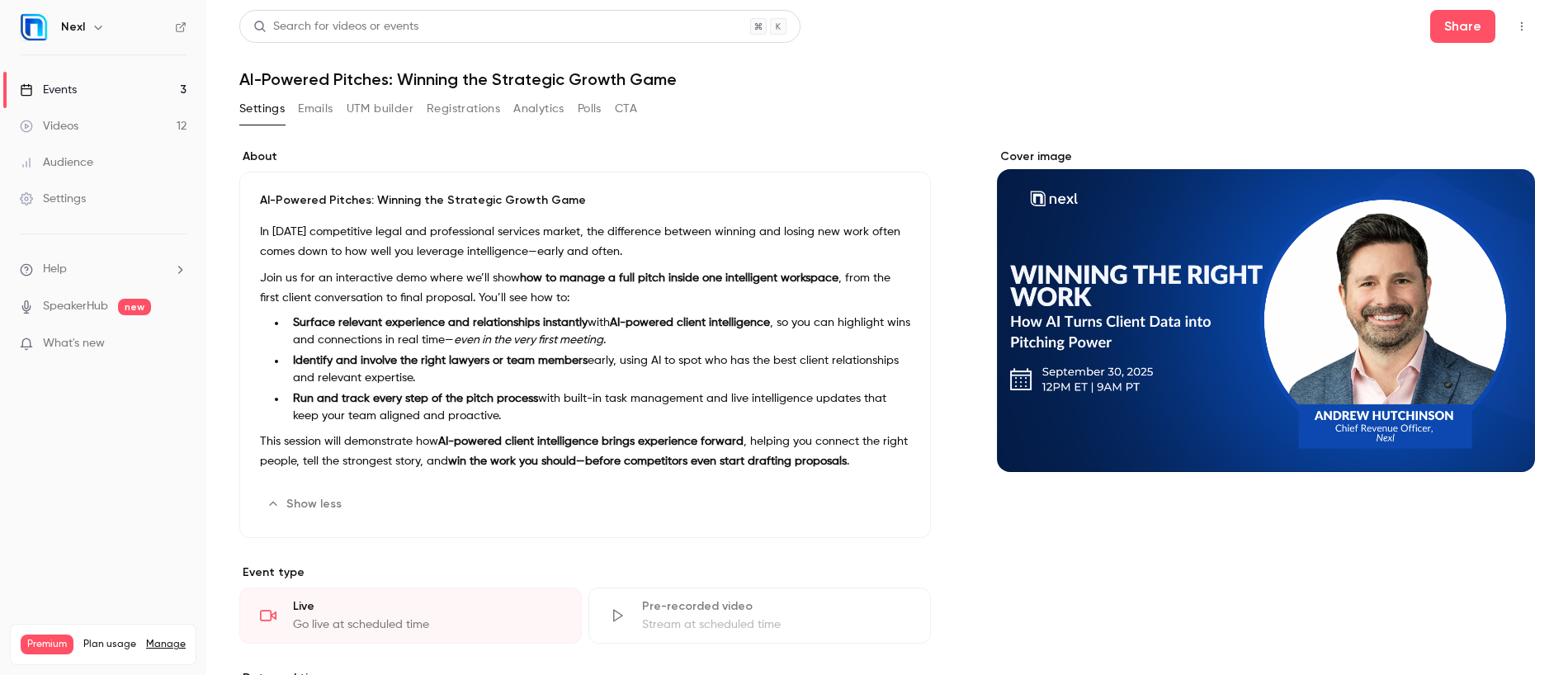
click at [265, 229] on p "In today’s competitive legal and professional services market, the difference b…" at bounding box center [585, 241] width 650 height 40
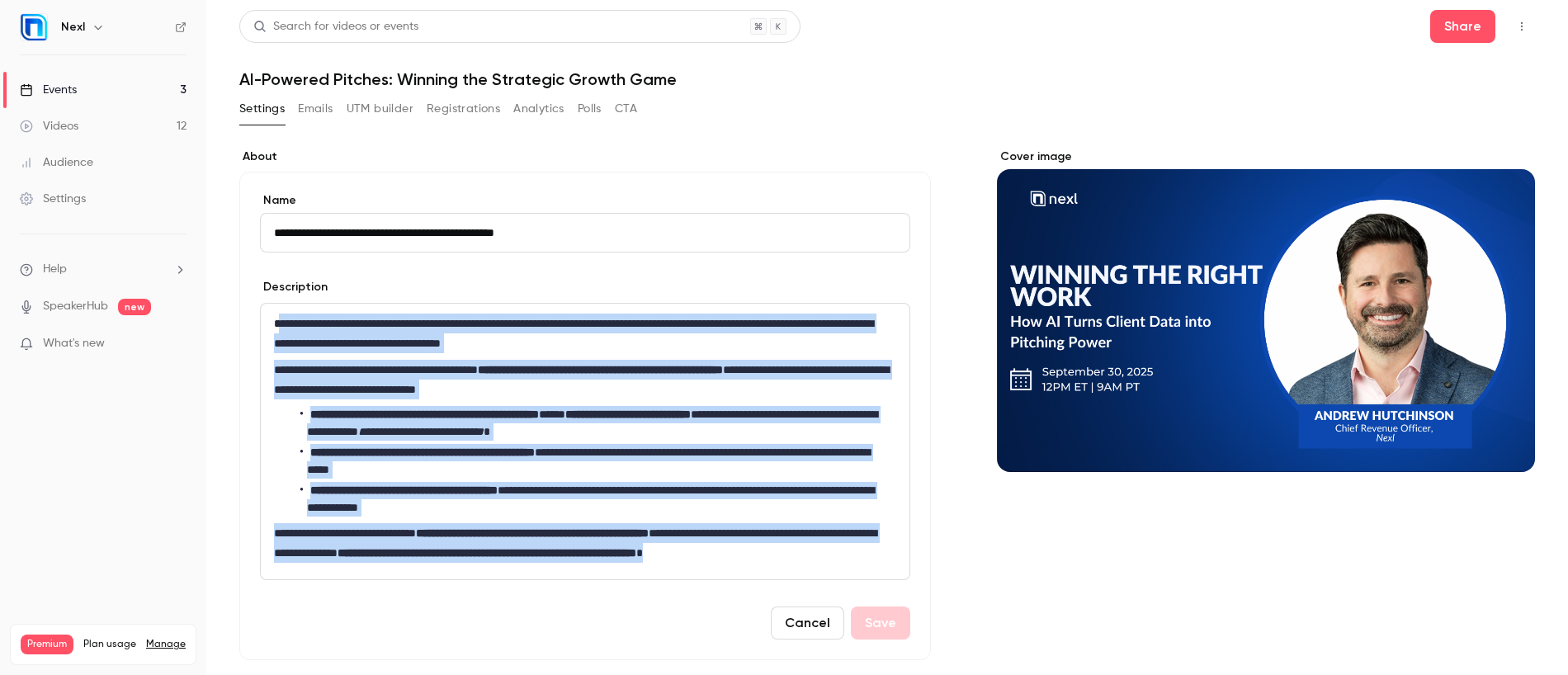
drag, startPoint x: 276, startPoint y: 322, endPoint x: 870, endPoint y: 590, distance: 651.7
click at [870, 590] on form "**********" at bounding box center [585, 415] width 650 height 447
click at [787, 611] on button "Cancel" at bounding box center [806, 623] width 73 height 33
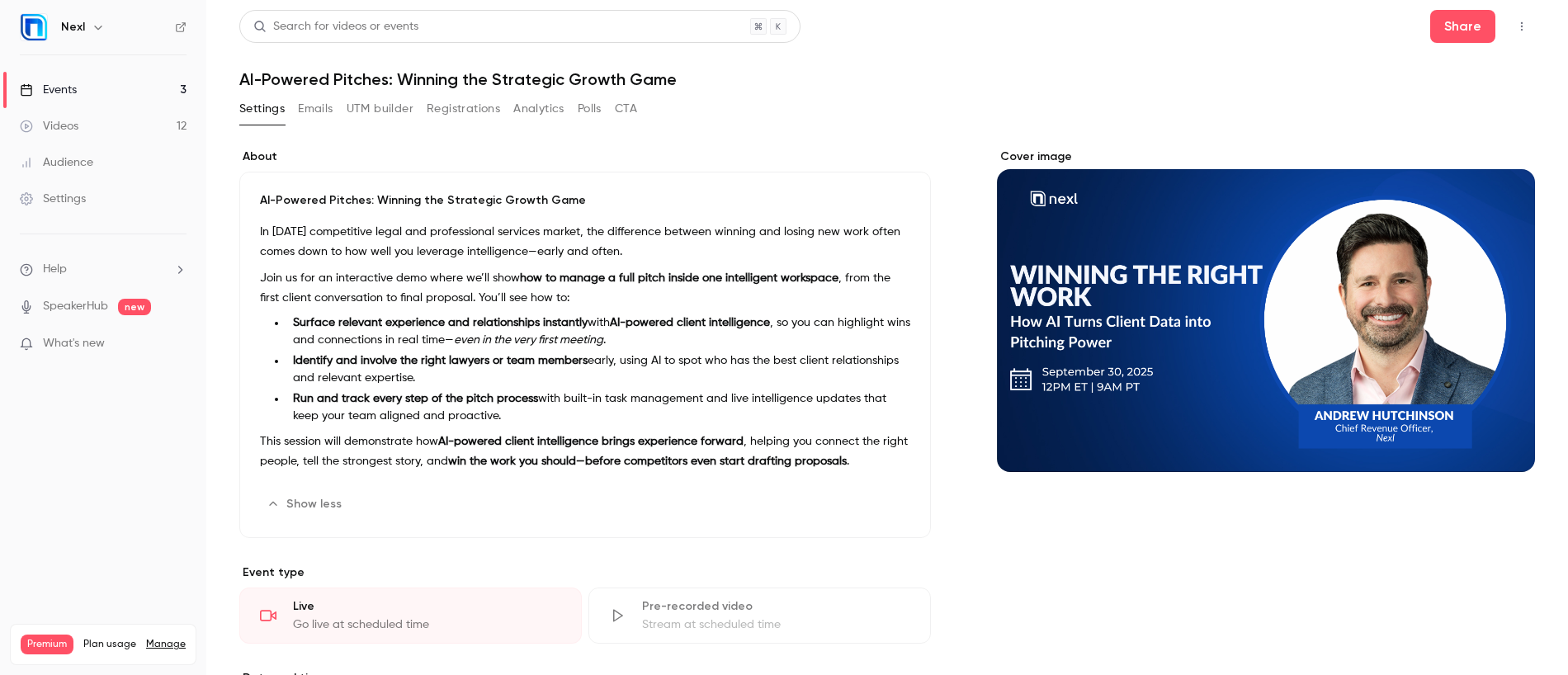
click at [66, 90] on div "Events" at bounding box center [48, 89] width 57 height 16
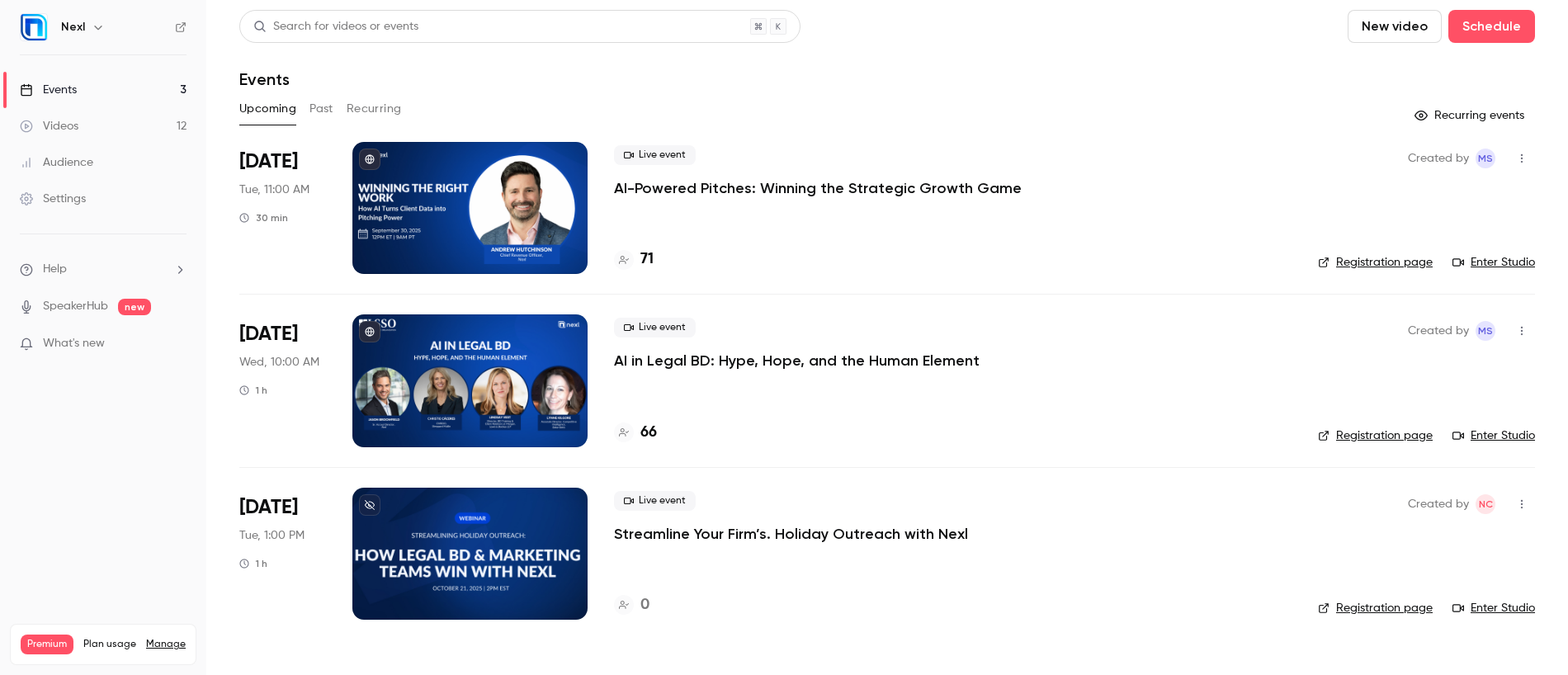
click at [331, 103] on button "Past" at bounding box center [320, 109] width 24 height 27
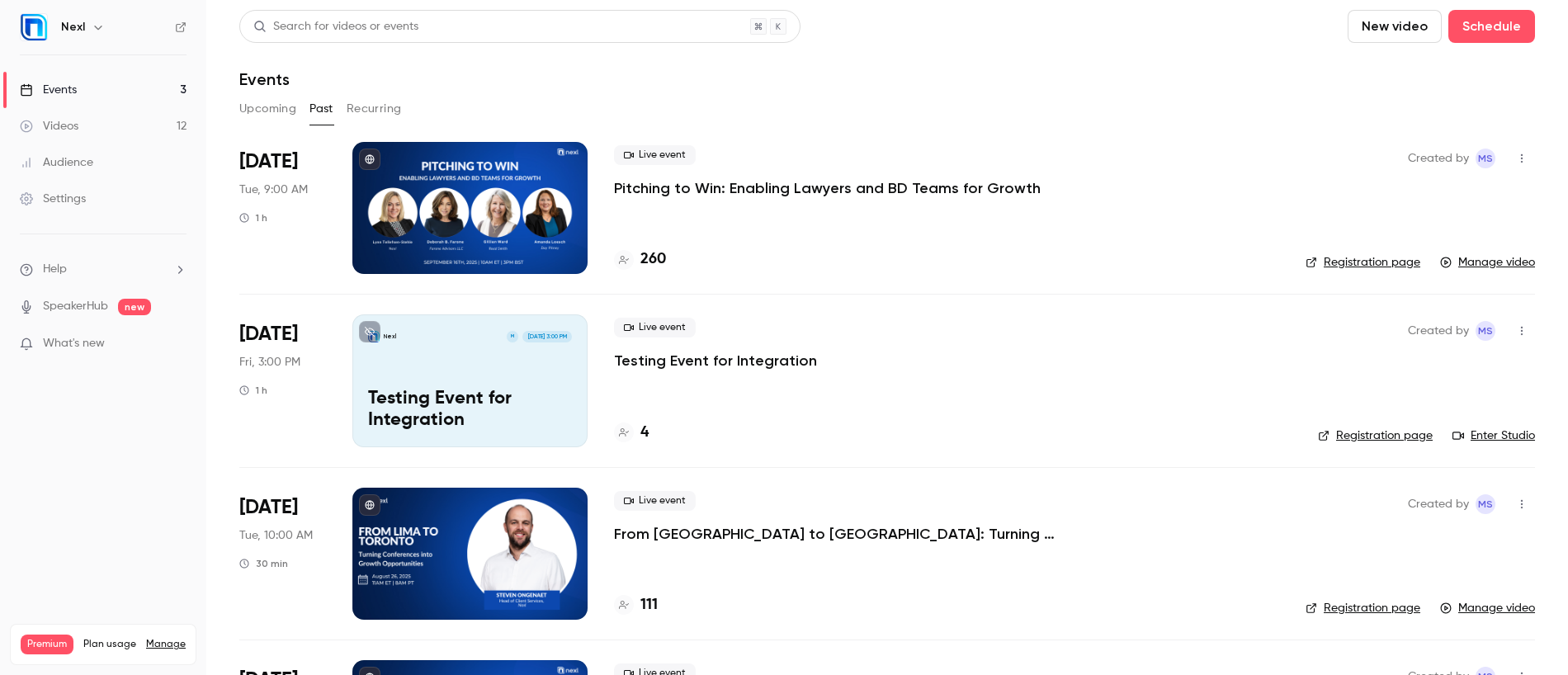
click at [703, 187] on p "Pitching to Win: Enabling Lawyers and BD Teams for Growth" at bounding box center [827, 187] width 427 height 20
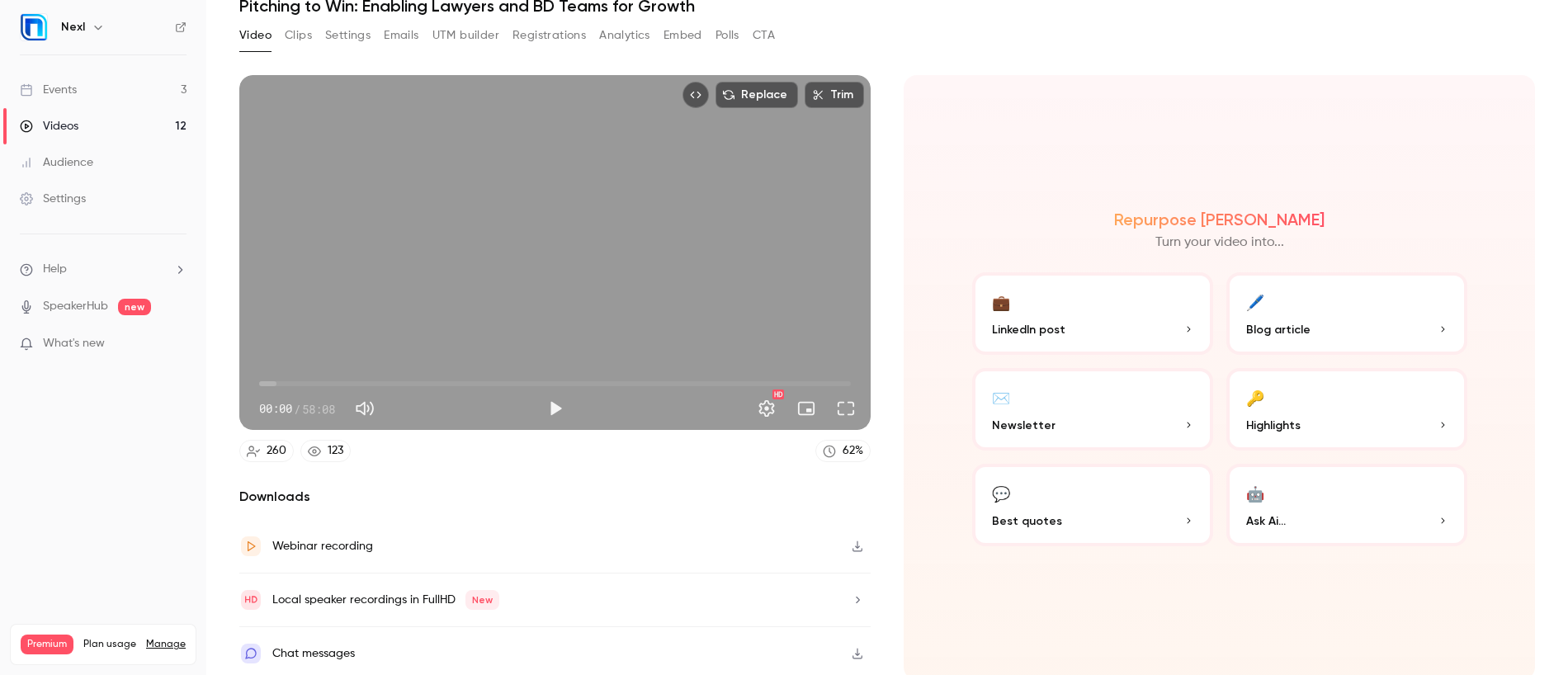
scroll to position [75, 0]
click at [302, 34] on button "Clips" at bounding box center [298, 34] width 28 height 27
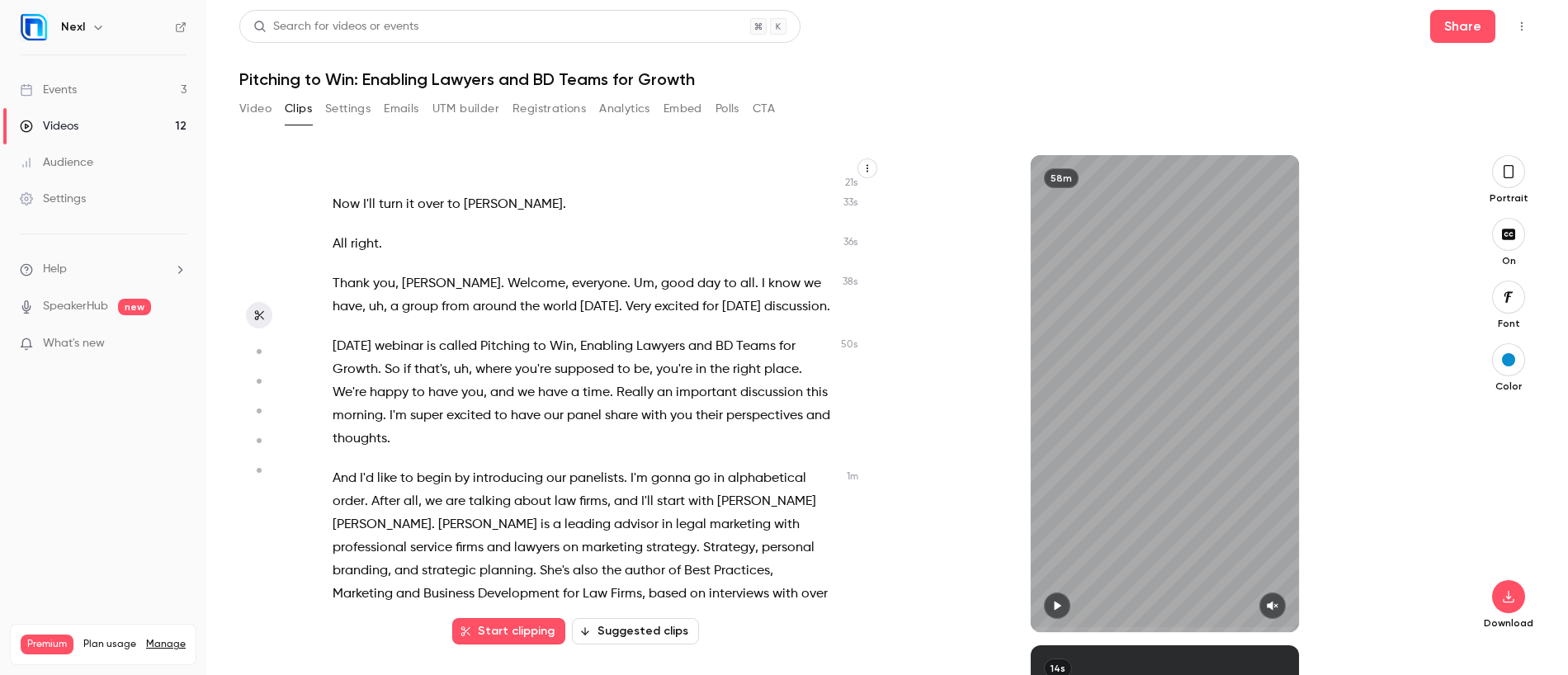
scroll to position [227, 0]
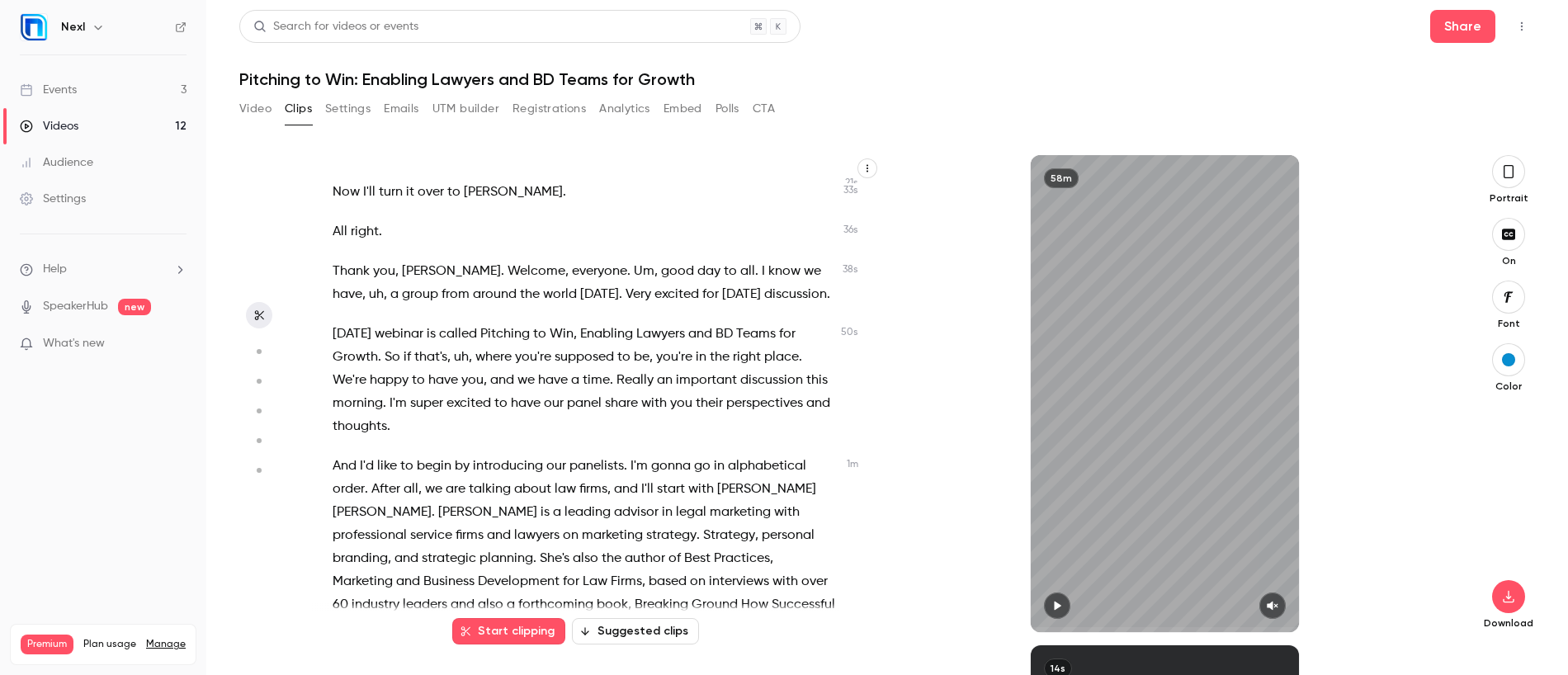
click at [638, 622] on button "Suggested clips" at bounding box center [635, 631] width 127 height 27
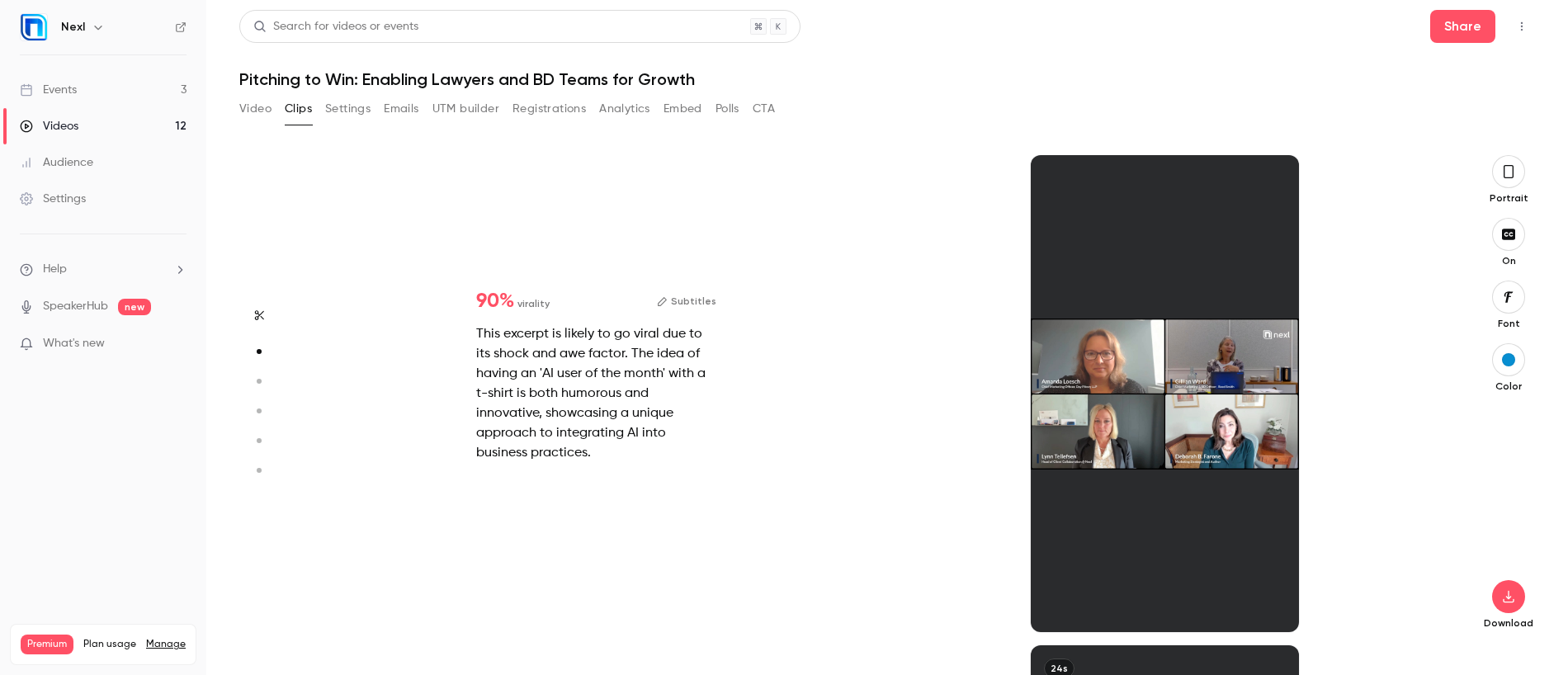
scroll to position [490, 0]
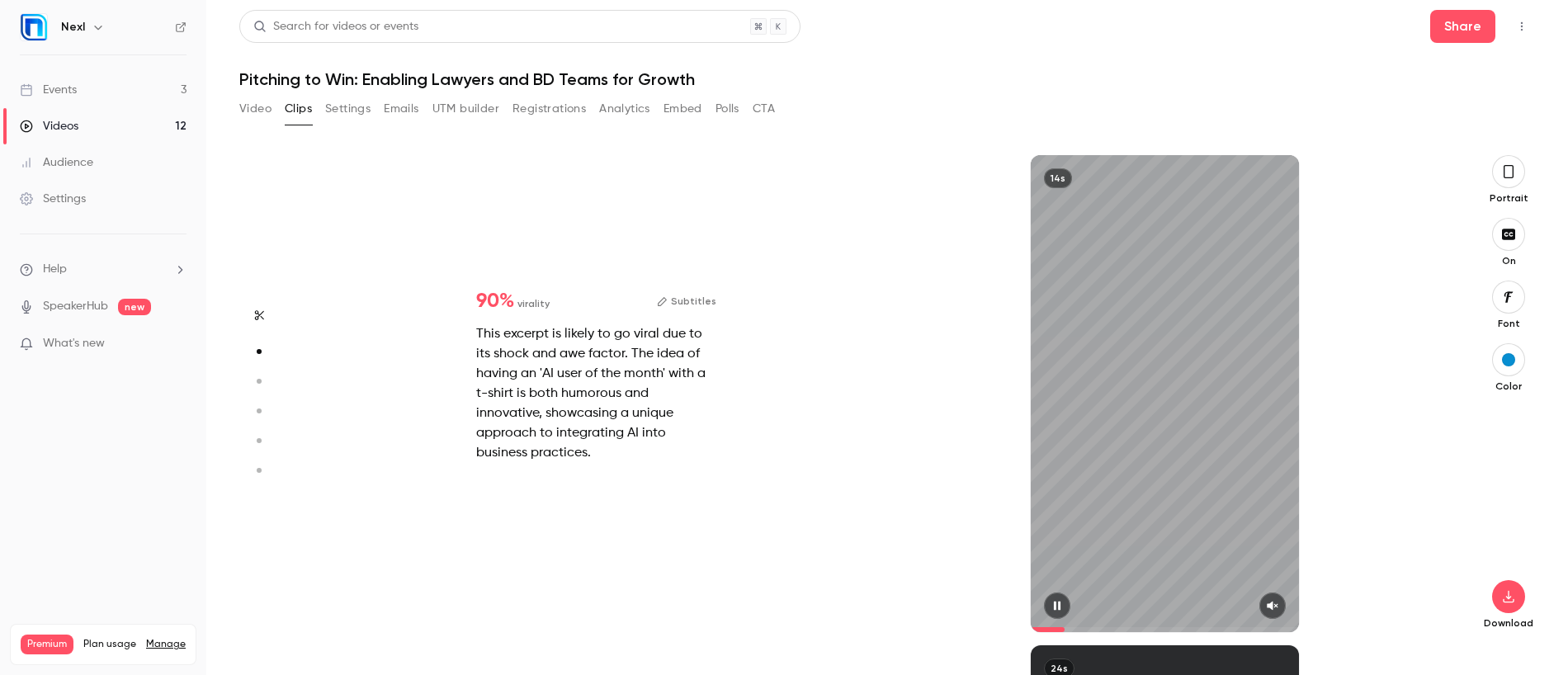
click at [1287, 608] on div at bounding box center [1165, 606] width 268 height 27
click at [1281, 604] on button "button" at bounding box center [1272, 606] width 27 height 27
type input "*"
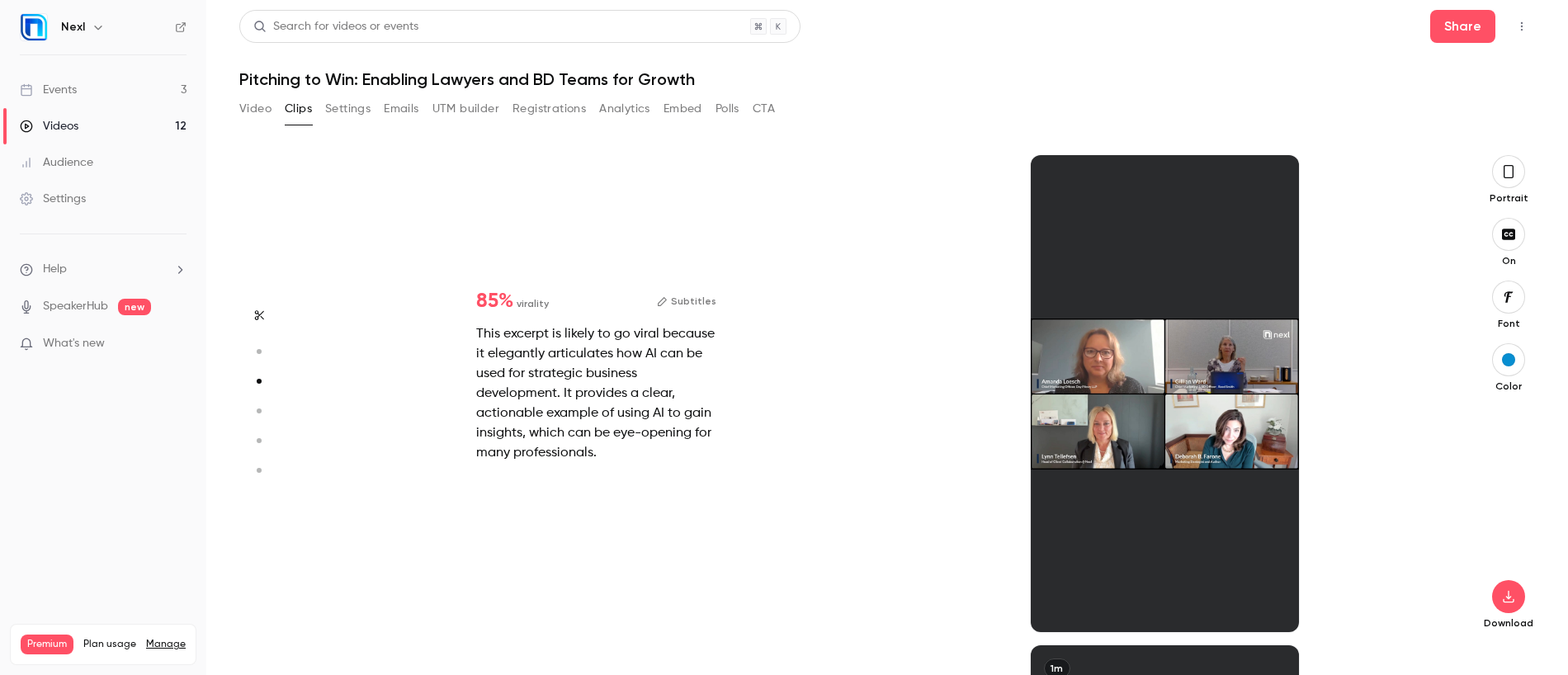
scroll to position [980, 0]
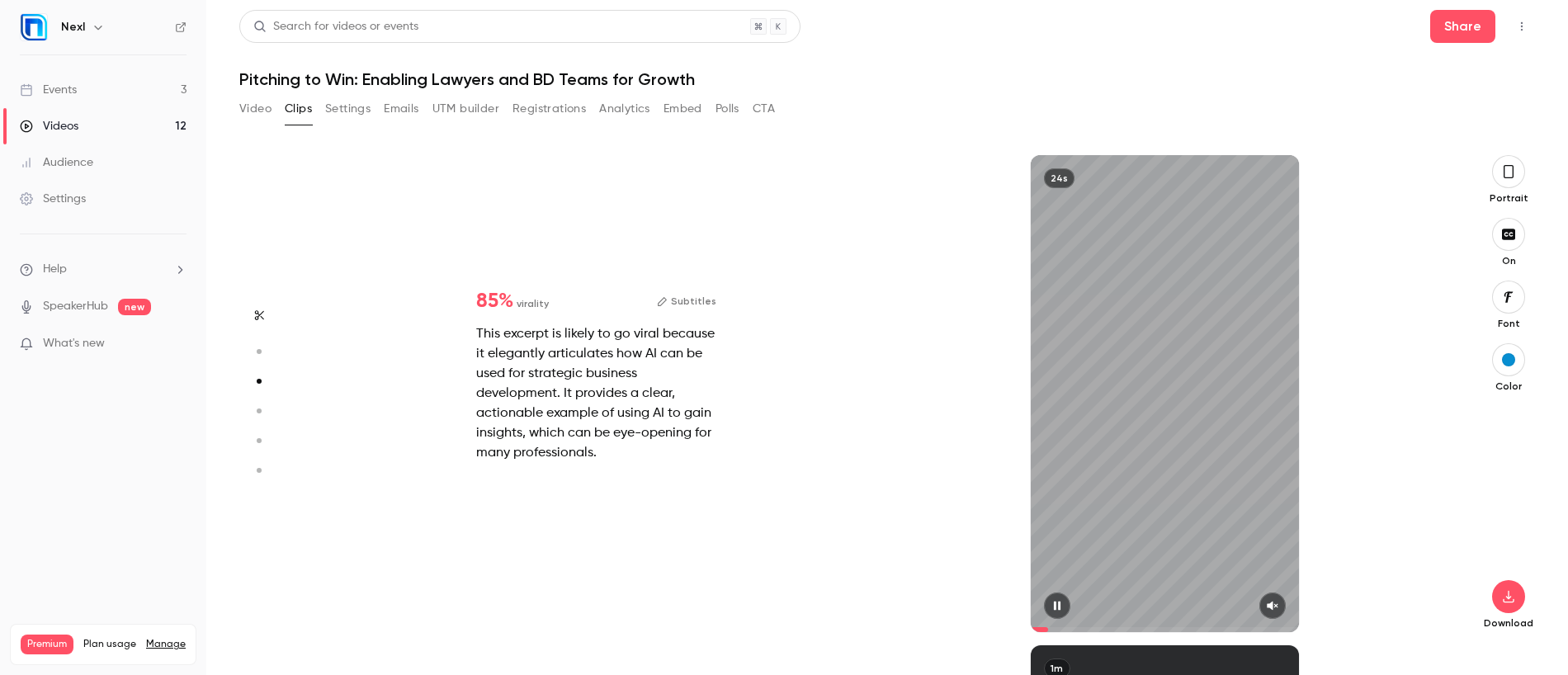
click at [1274, 608] on icon "button" at bounding box center [1272, 606] width 13 height 11
click at [1060, 606] on icon "button" at bounding box center [1057, 606] width 13 height 11
type input "****"
click at [1512, 601] on icon "button" at bounding box center [1507, 596] width 10 height 12
click at [46, 84] on div "Events" at bounding box center [48, 89] width 57 height 16
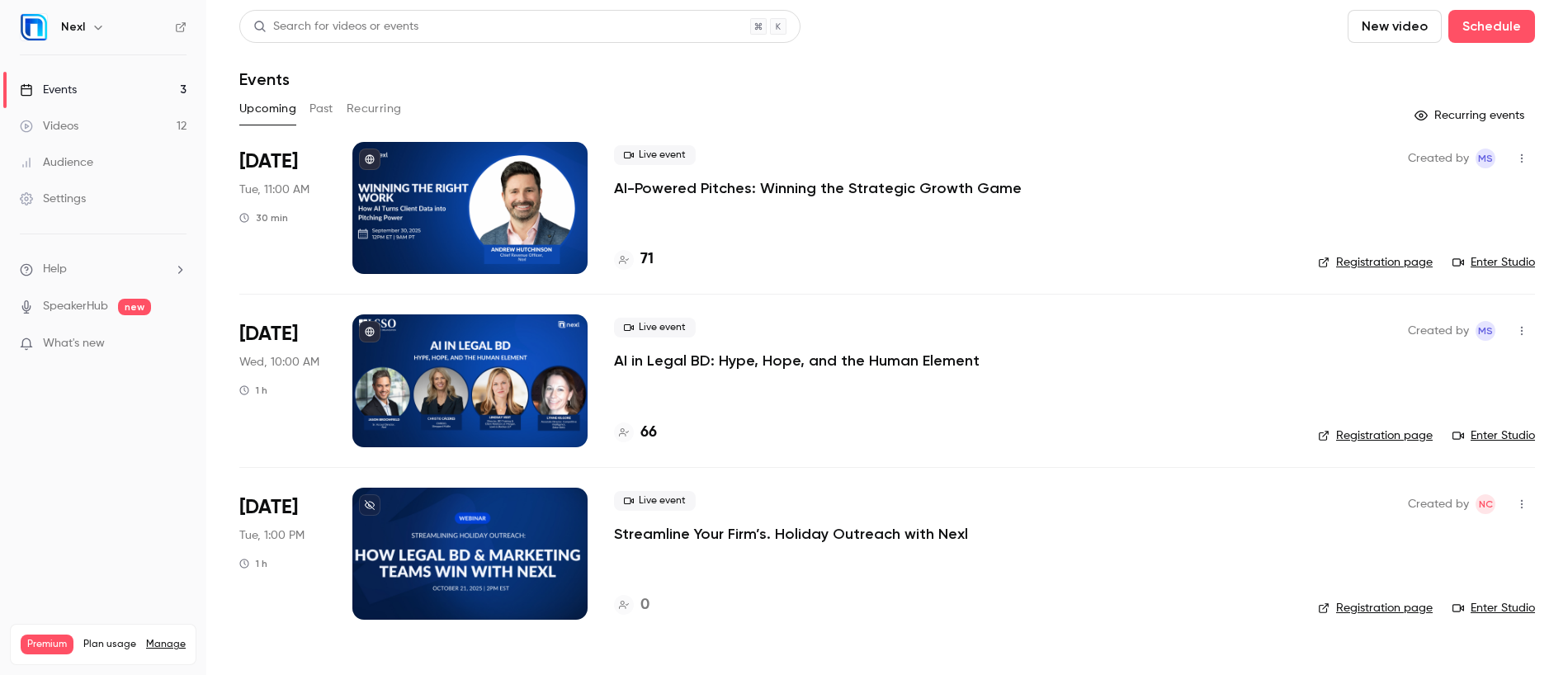
click at [651, 181] on p "AI-Powered Pitches: Winning the Strategic Growth Game" at bounding box center [818, 187] width 408 height 20
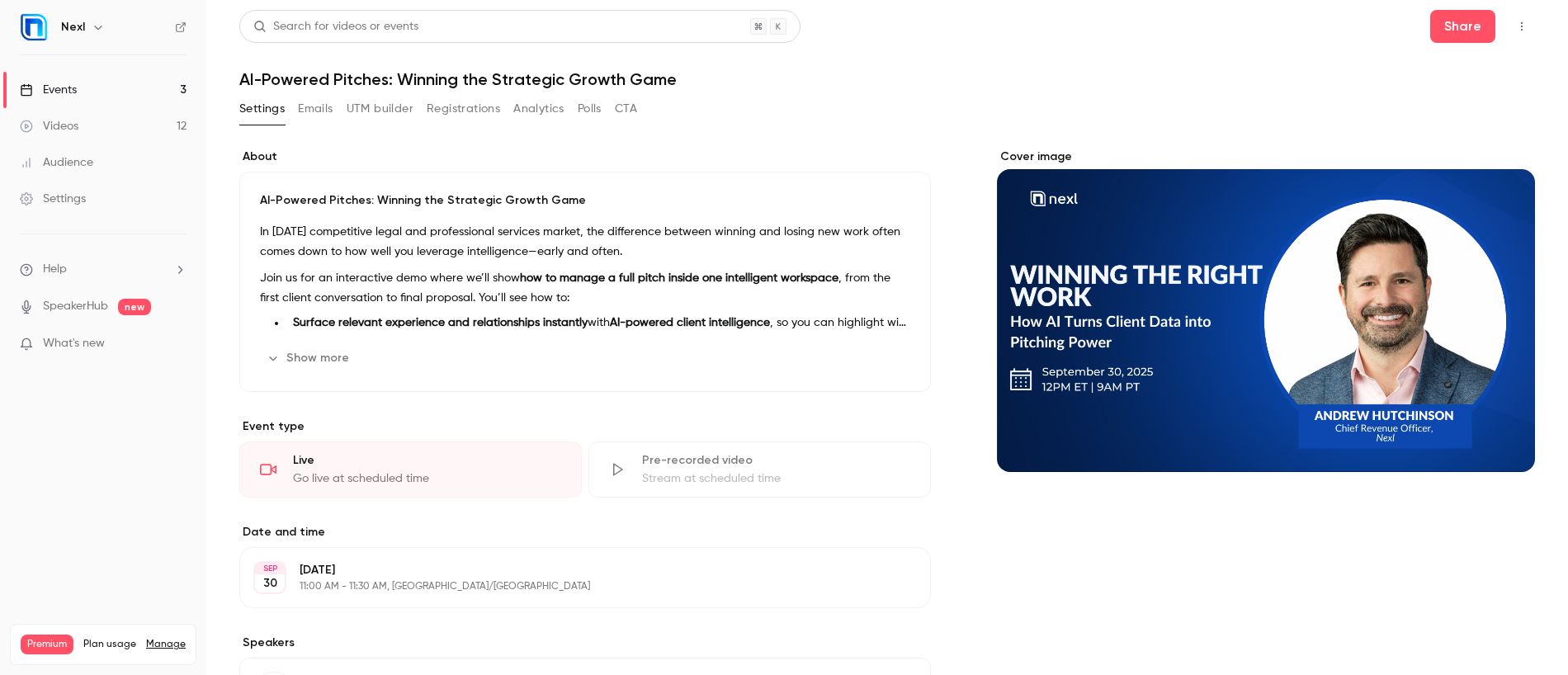
click at [327, 362] on button "Show more" at bounding box center [309, 358] width 99 height 27
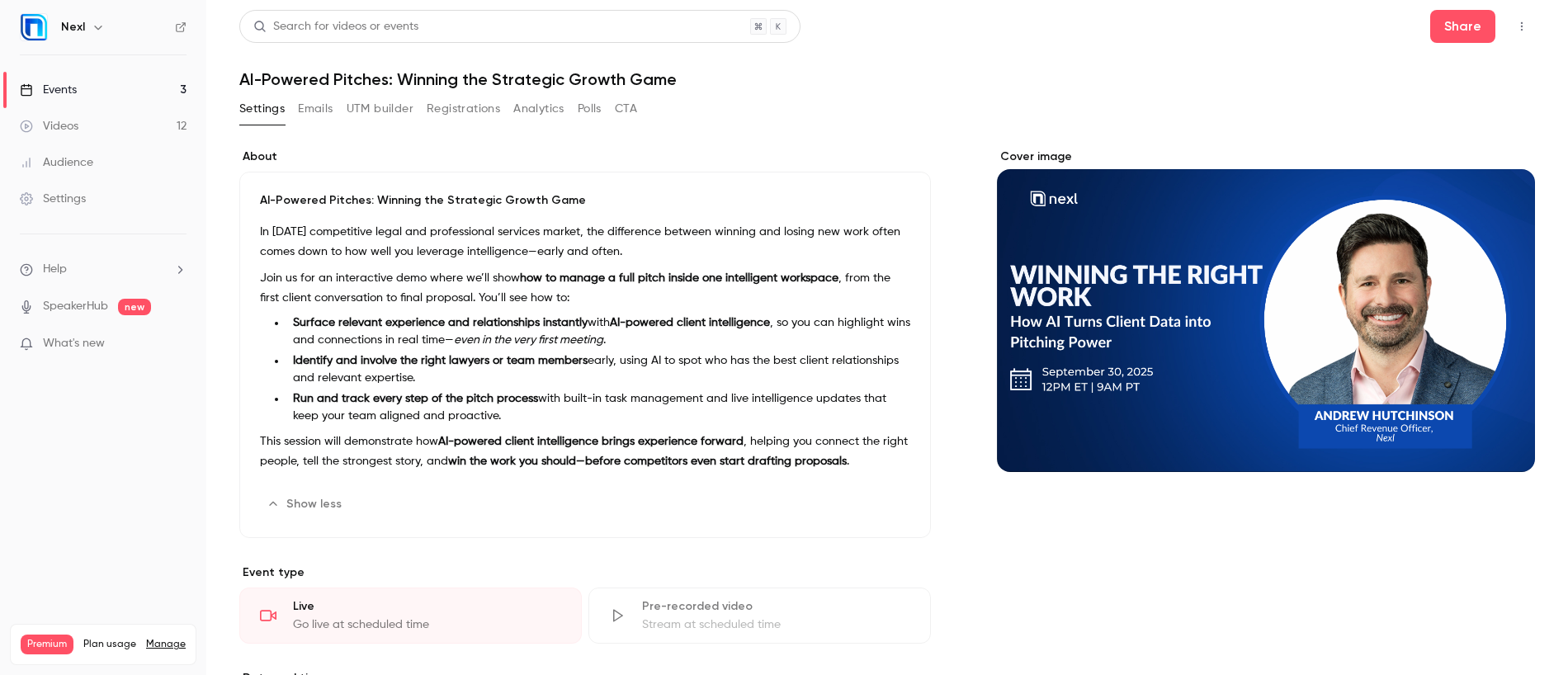
click at [371, 370] on li "Identify and involve the right lawyers or team members early, using AI to spot …" at bounding box center [598, 369] width 624 height 34
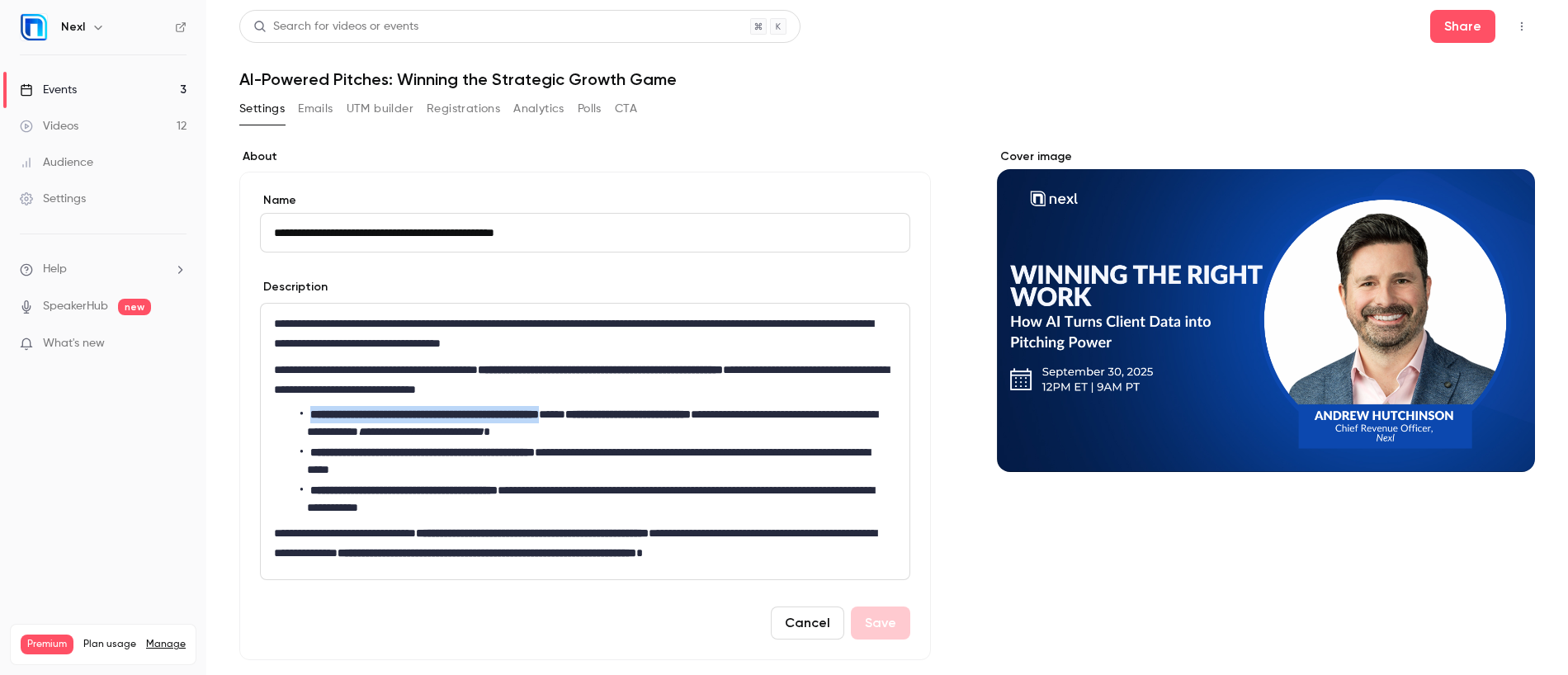
drag, startPoint x: 311, startPoint y: 414, endPoint x: 599, endPoint y: 408, distance: 288.1
click at [539, 408] on strong "**********" at bounding box center [424, 414] width 228 height 11
copy strong "**********"
click at [322, 452] on strong "**********" at bounding box center [422, 452] width 224 height 11
drag, startPoint x: 311, startPoint y: 451, endPoint x: 601, endPoint y: 452, distance: 290.0
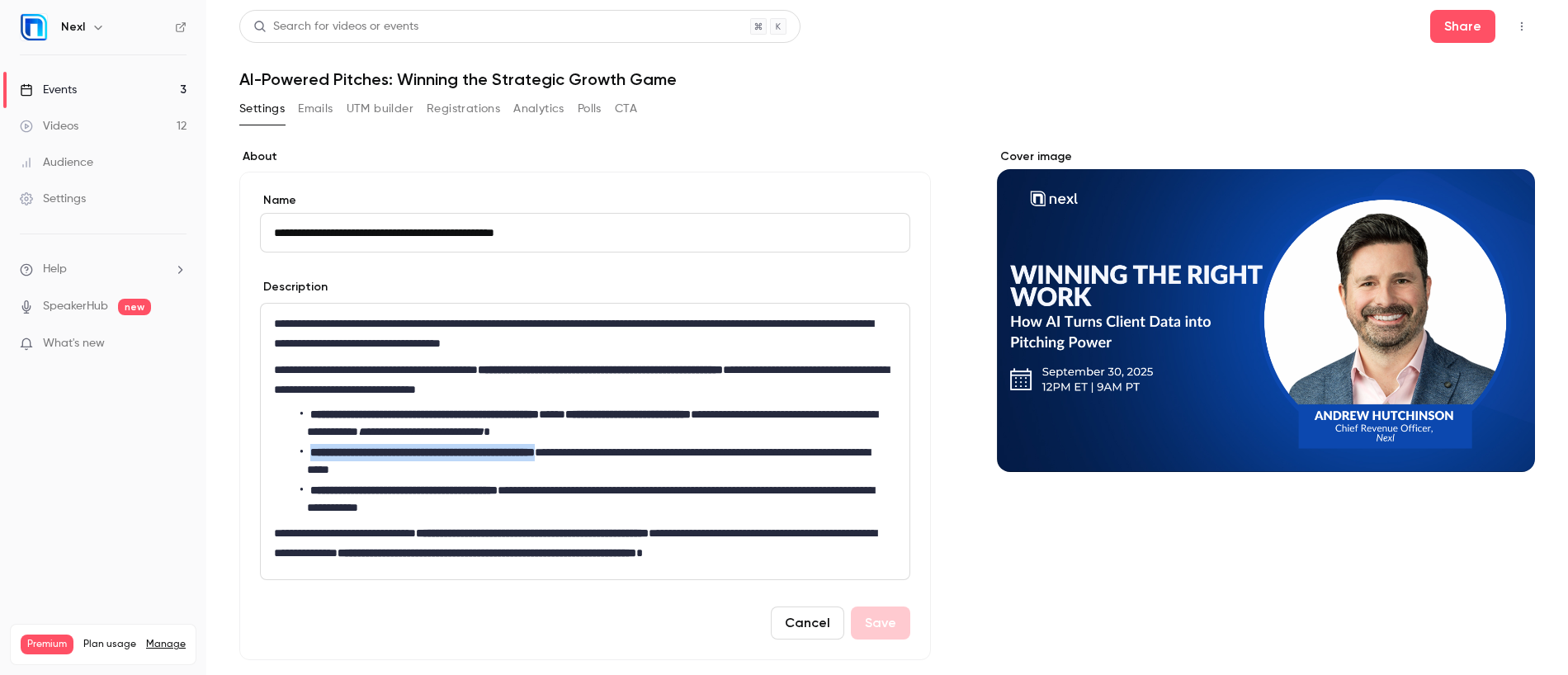
click at [601, 452] on li "**********" at bounding box center [595, 461] width 590 height 34
copy strong "**********"
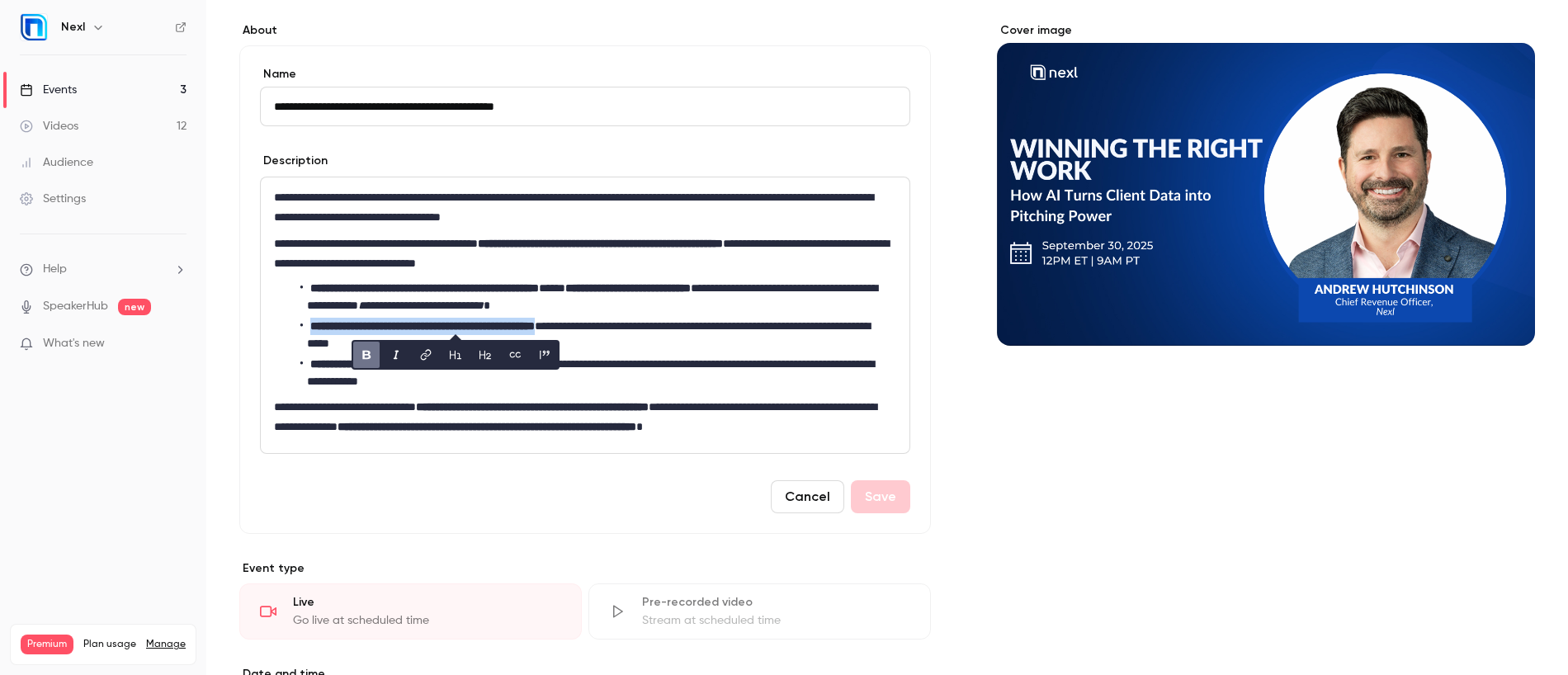
scroll to position [127, 0]
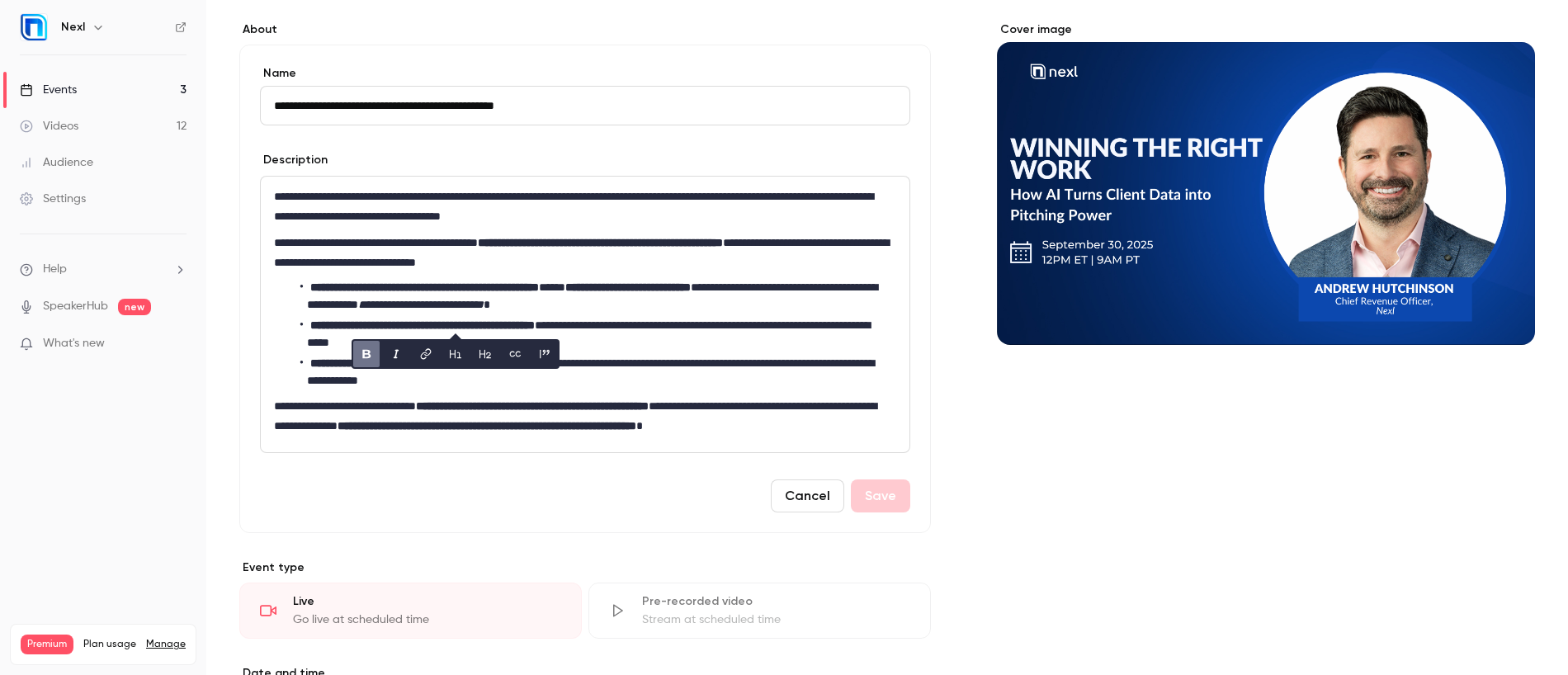
click at [295, 435] on div "**********" at bounding box center [585, 315] width 648 height 276
drag, startPoint x: 313, startPoint y: 360, endPoint x: 548, endPoint y: 358, distance: 235.0
click at [548, 358] on li "**********" at bounding box center [595, 372] width 590 height 34
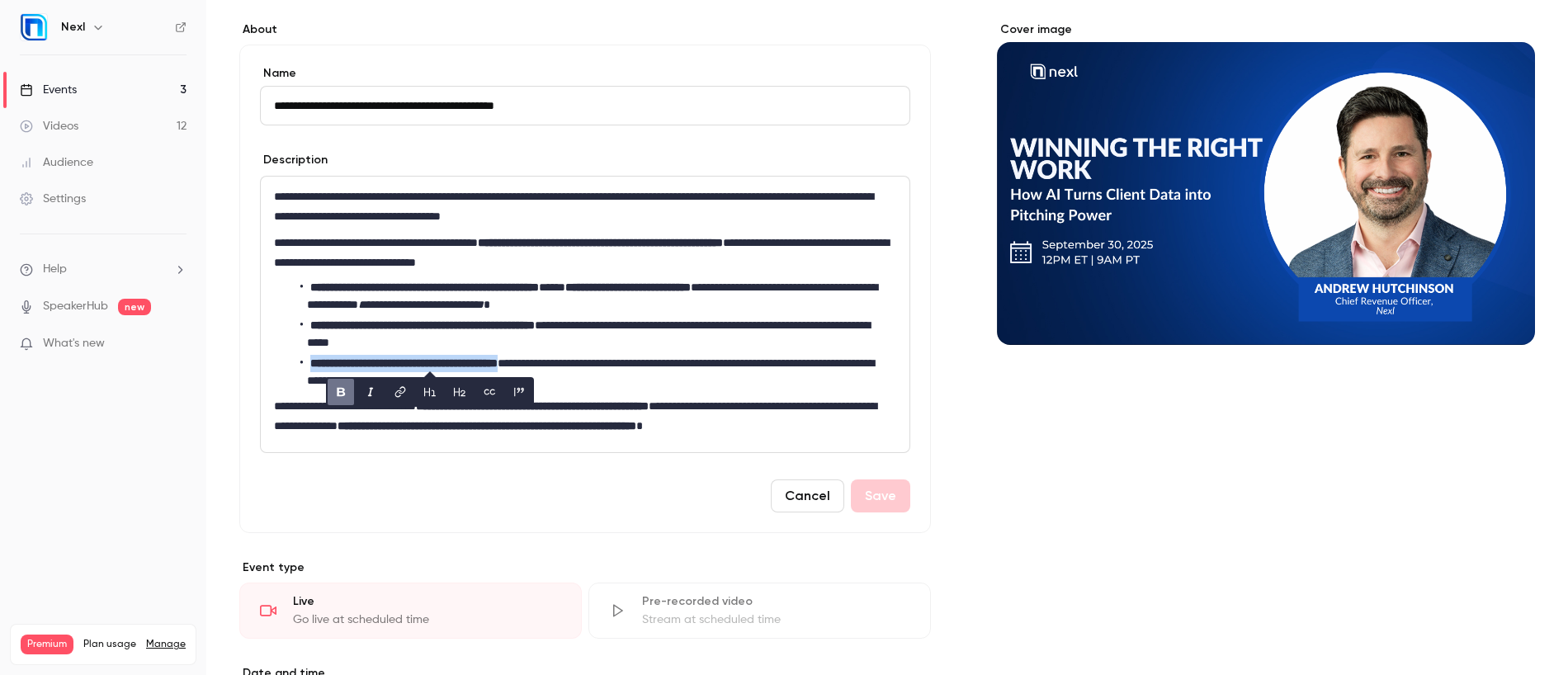
copy strong "**********"
click at [64, 90] on div "Events" at bounding box center [48, 89] width 57 height 16
